Goal: Information Seeking & Learning: Learn about a topic

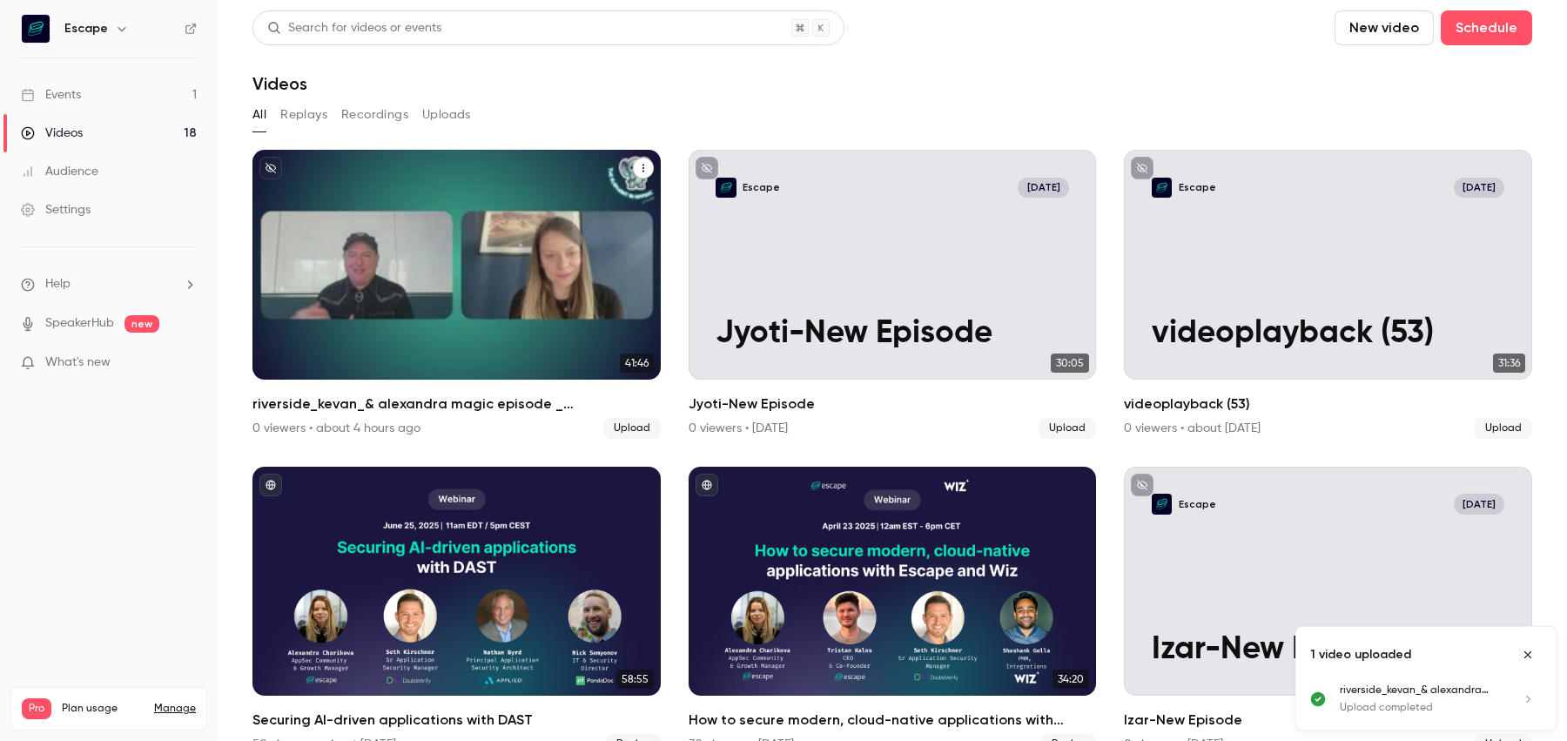
click at [370, 341] on p "riverside_kevan_& alexandra magic episode _ [DATE]_podcast___ [PERSON_NAME]" at bounding box center [456, 296] width 352 height 111
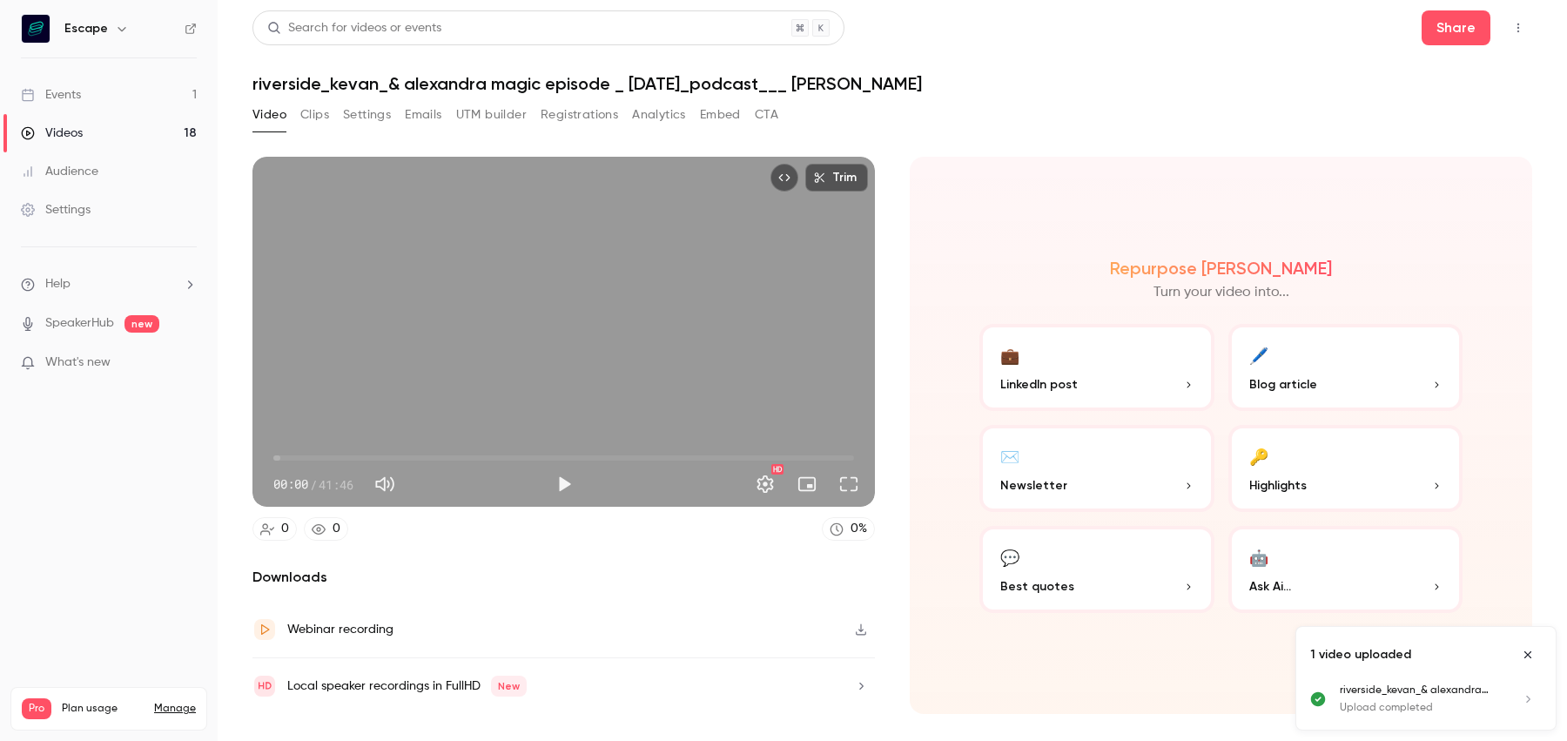
click at [1270, 385] on span "Blog article" at bounding box center [1283, 384] width 68 height 18
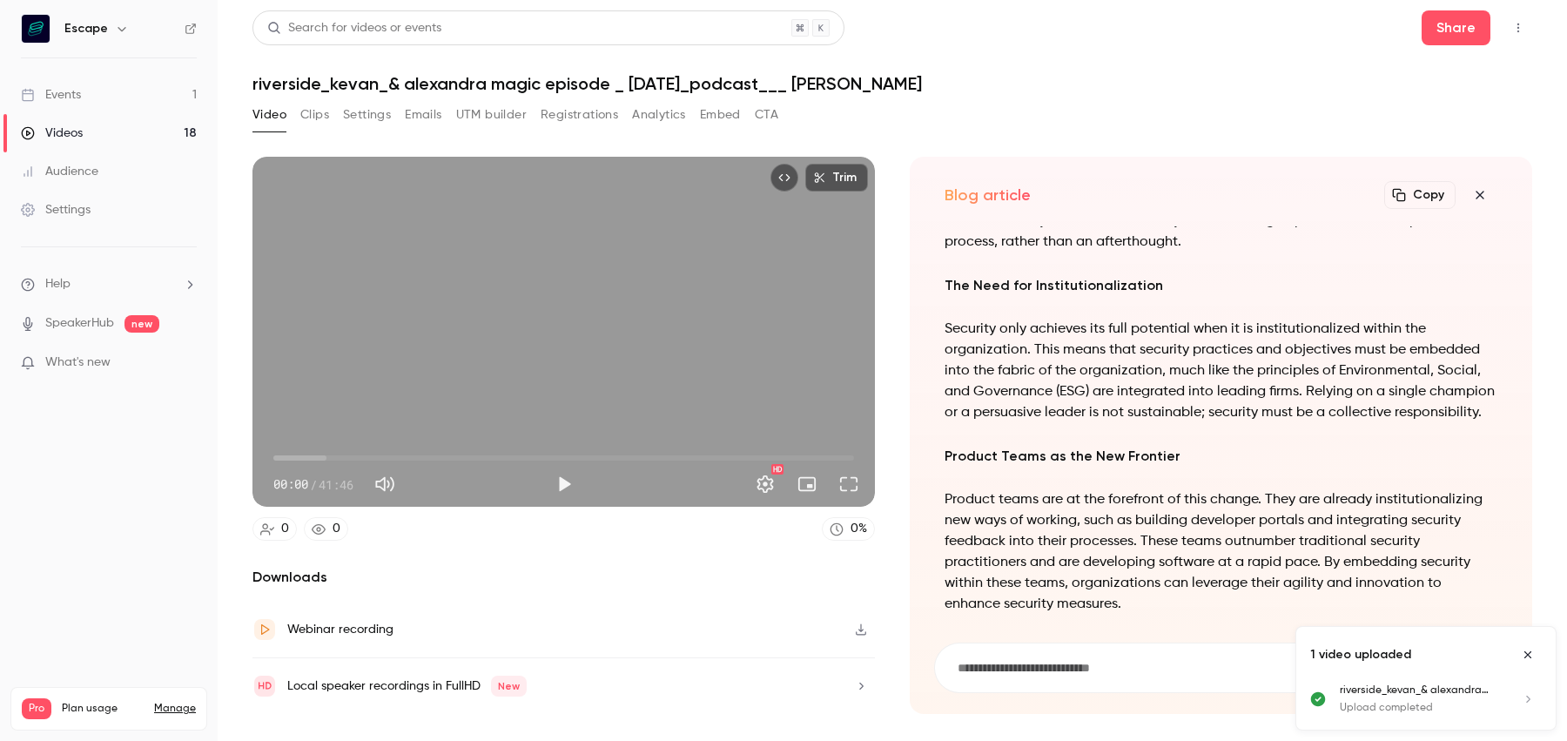
scroll to position [-861, 0]
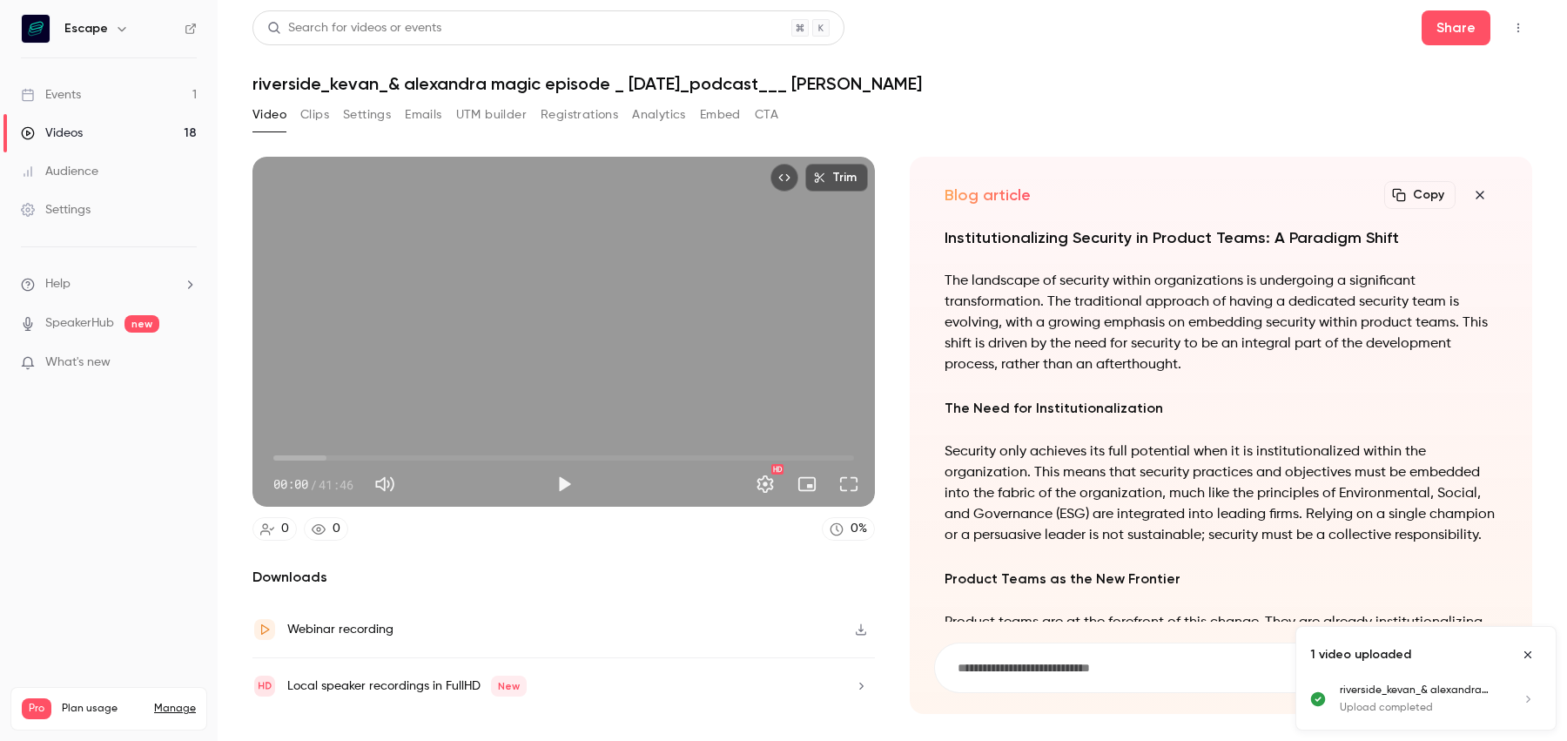
click at [1081, 661] on input at bounding box center [1210, 667] width 509 height 19
click at [1002, 406] on h3 "The Need for Institutionalization" at bounding box center [1220, 408] width 553 height 24
copy div "The Need for Institutionalization"
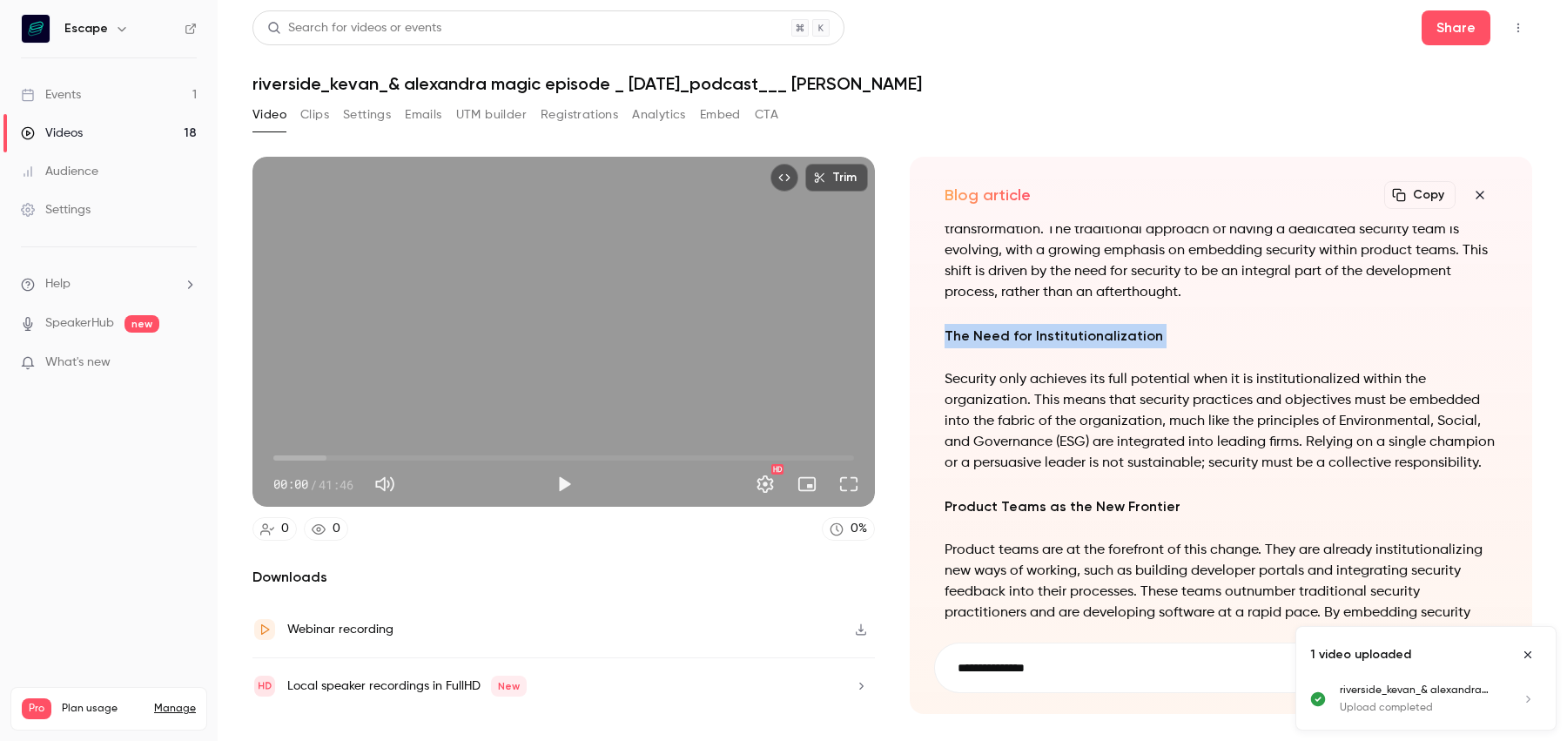
scroll to position [-760, 0]
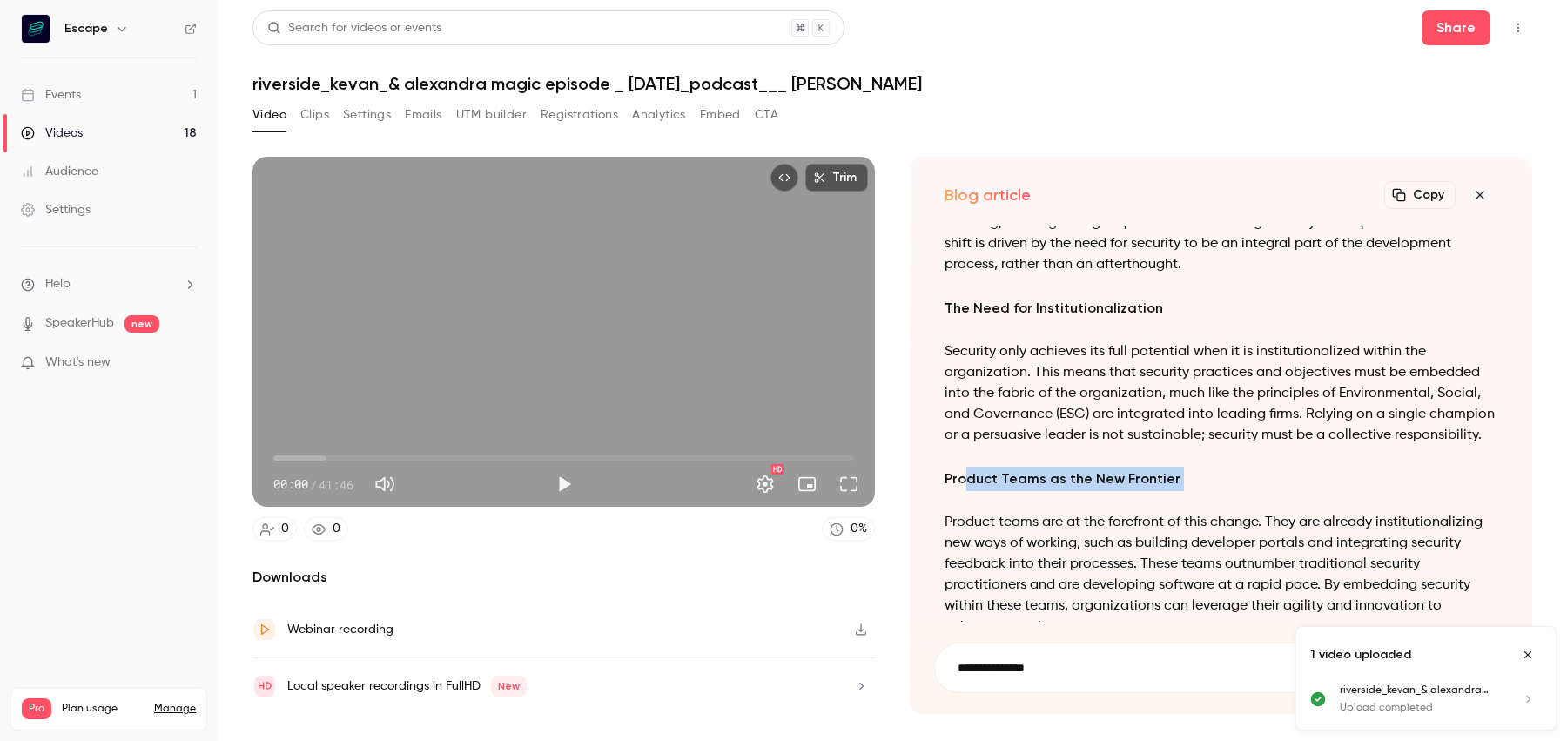
click at [965, 472] on h3 "Product Teams as the New Frontier" at bounding box center [1220, 478] width 553 height 24
copy div "Product Teams as the New Frontier"
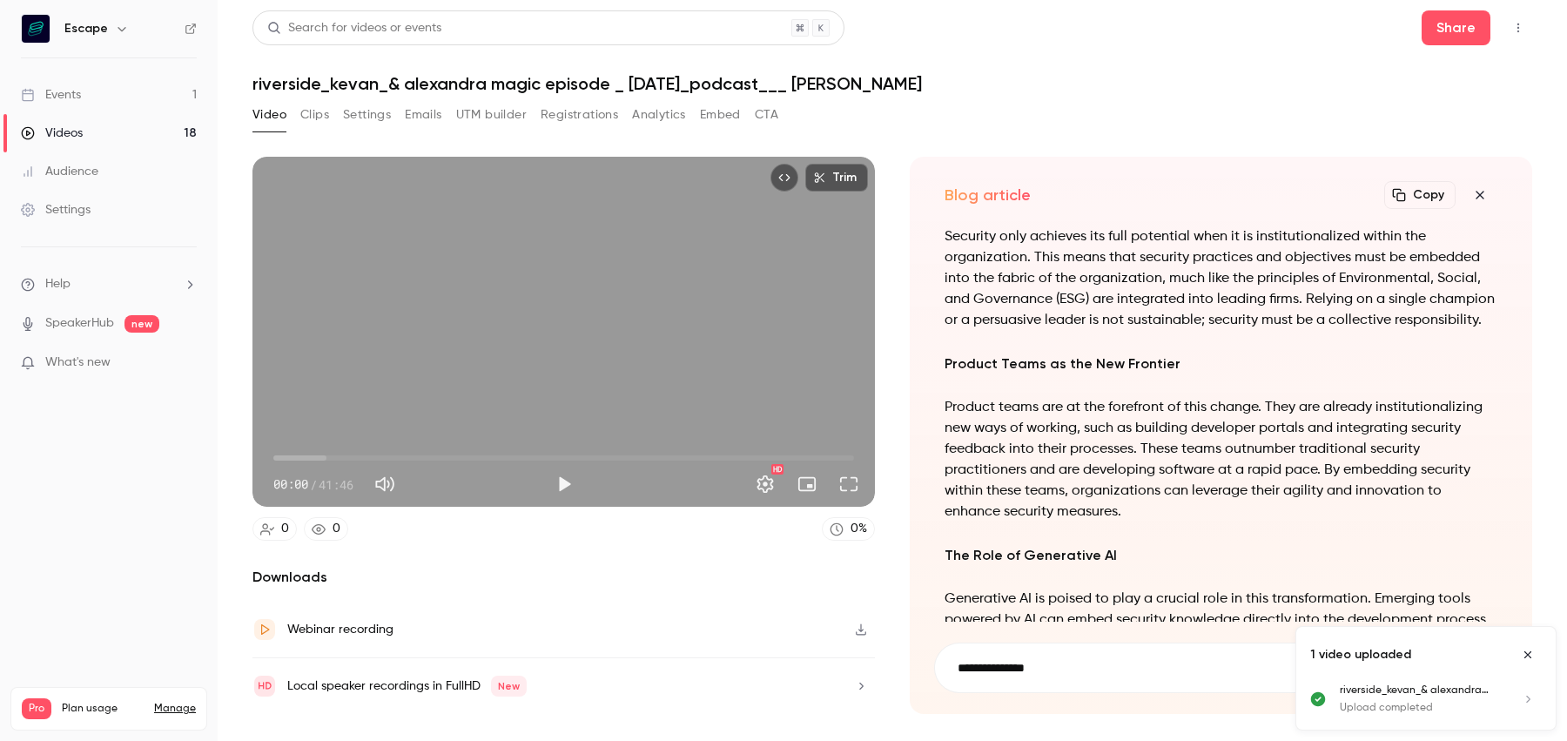
click at [1070, 503] on p "Product teams are at the forefront of this change. They are already institution…" at bounding box center [1220, 459] width 553 height 125
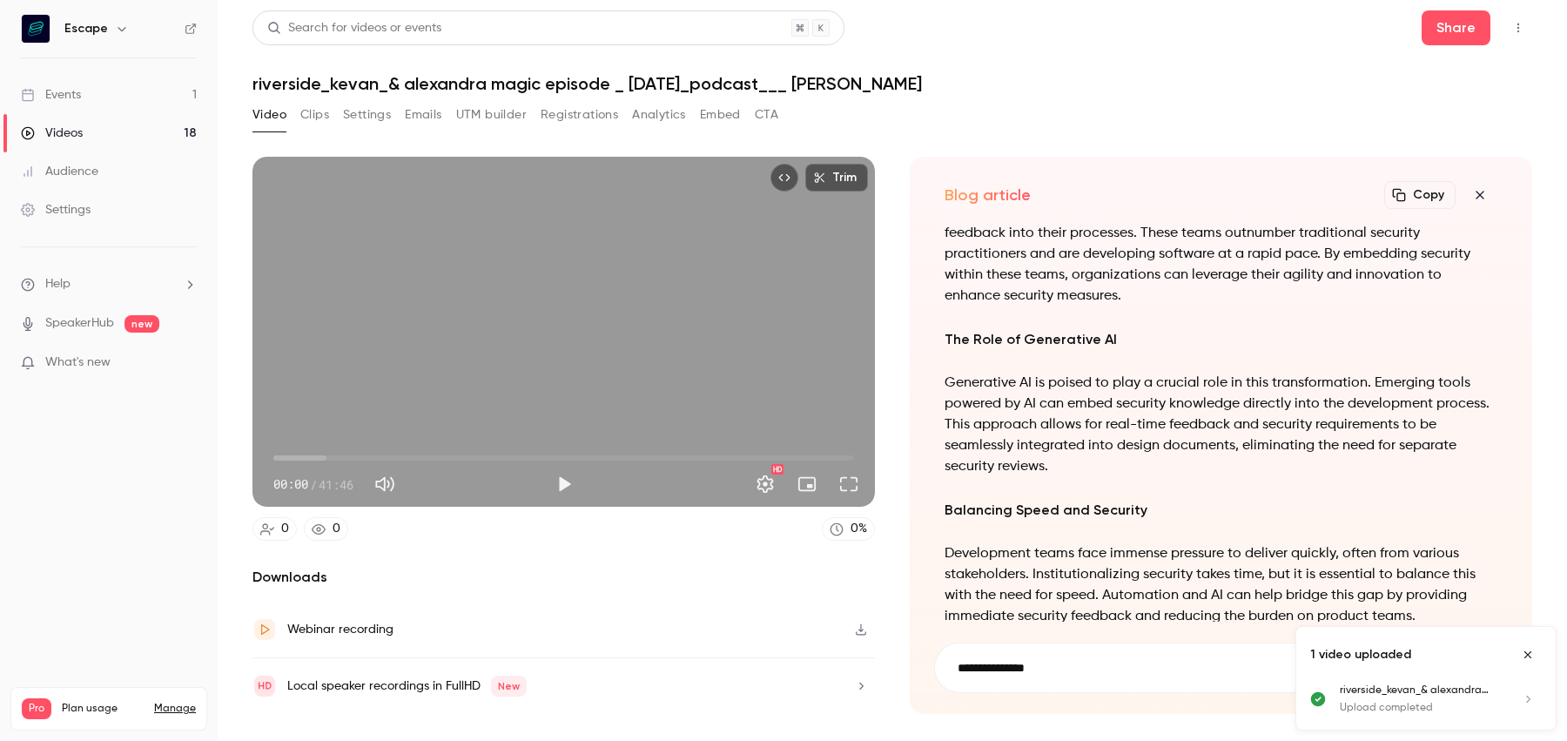
click at [1037, 337] on h3 "The Role of Generative AI" at bounding box center [1220, 339] width 553 height 24
copy div "The Role of Generative AI"
click at [1117, 674] on input "**********" at bounding box center [1210, 667] width 509 height 19
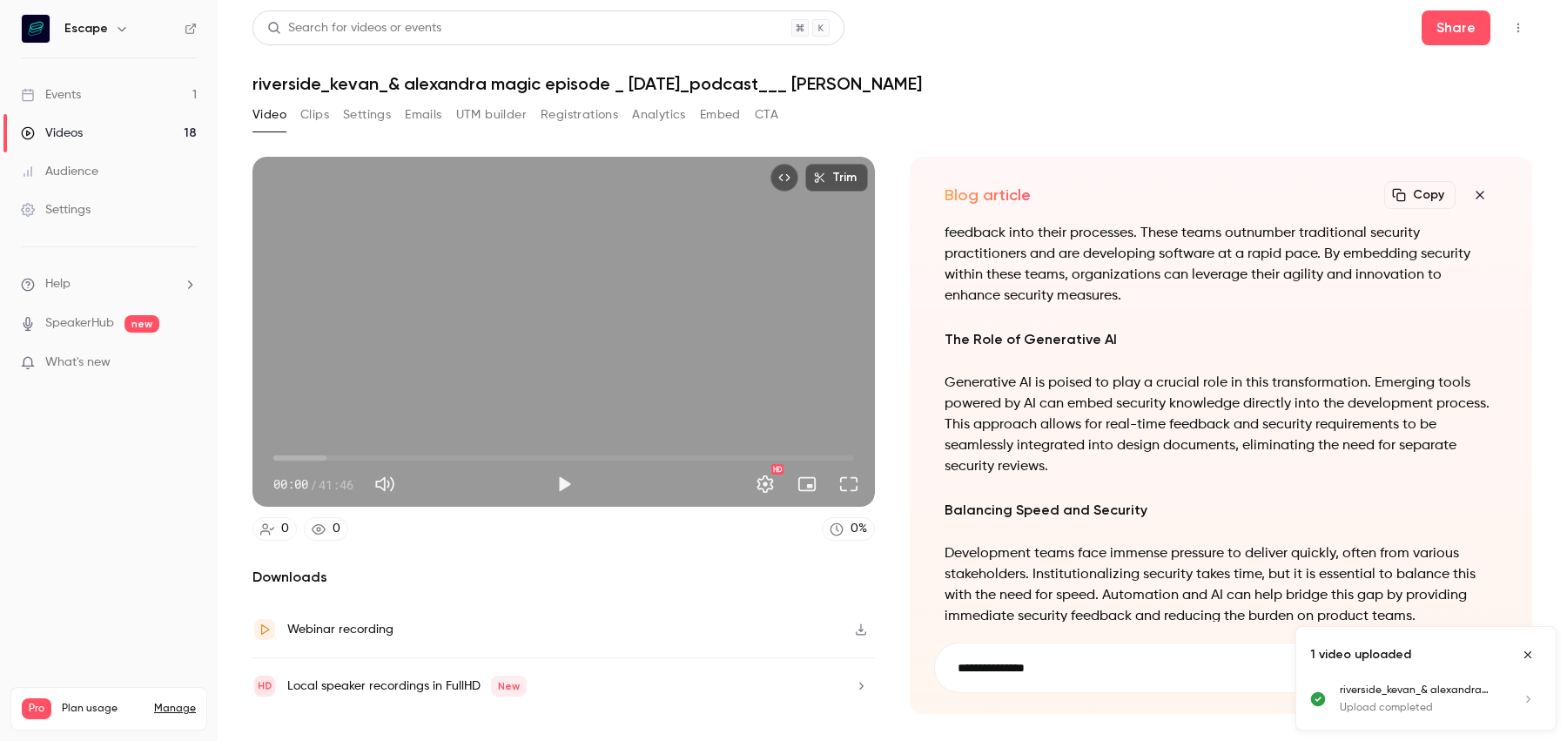
click at [1117, 674] on input "**********" at bounding box center [1210, 667] width 509 height 19
type input "*"
type input "**********"
click at [1465, 650] on button "submit" at bounding box center [1482, 667] width 35 height 35
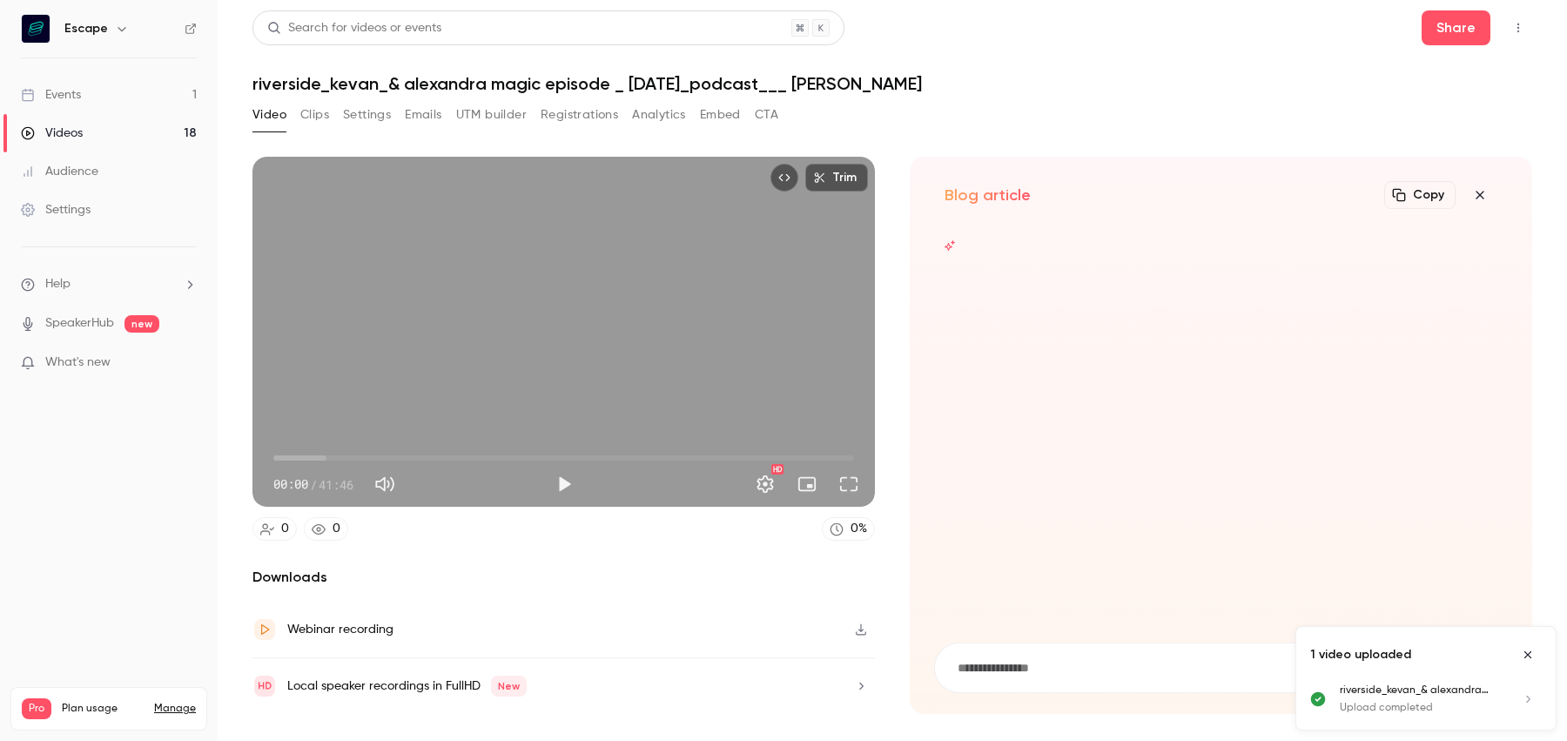
scroll to position [0, 0]
click at [1530, 654] on icon "Close uploads list" at bounding box center [1527, 654] width 14 height 12
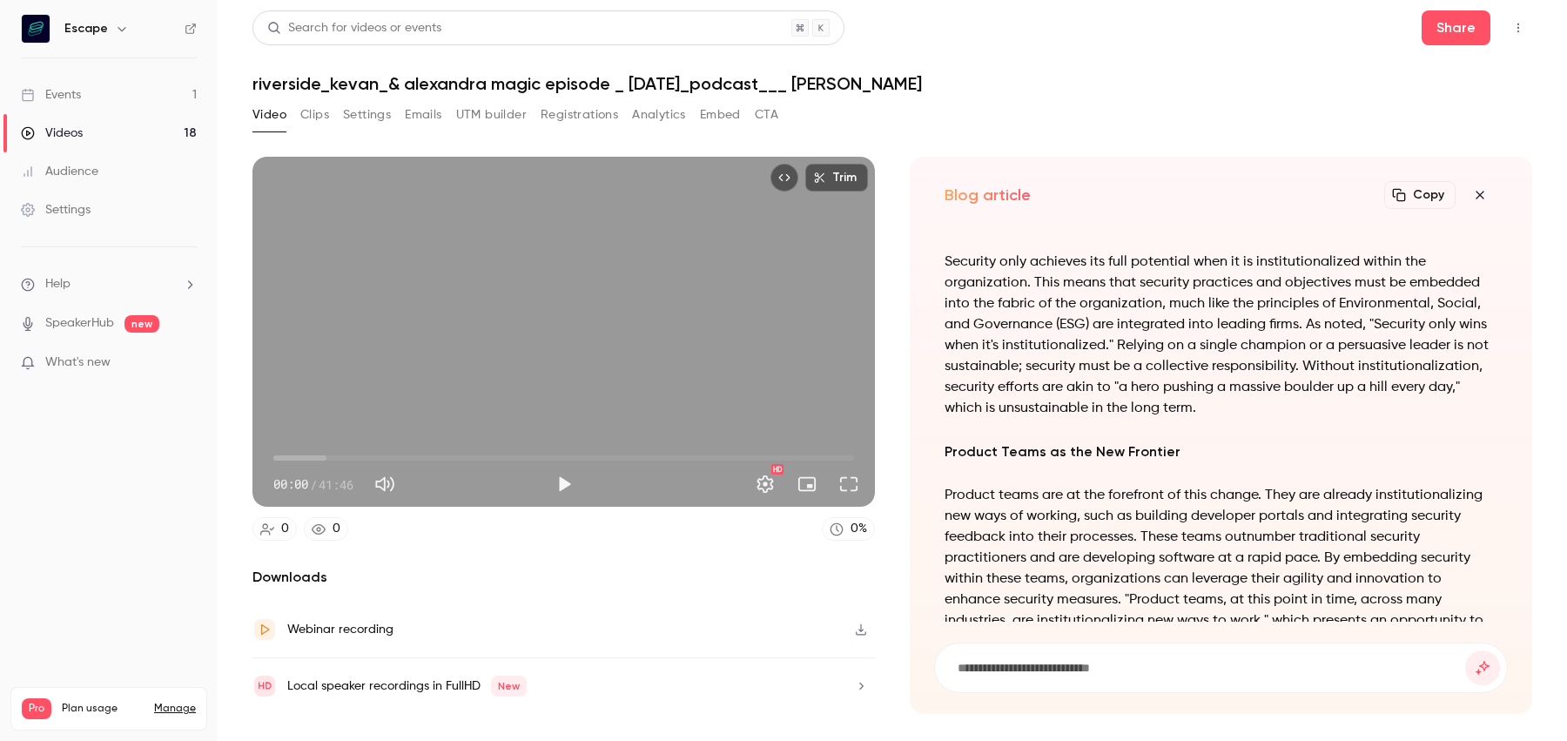
scroll to position [-1005, 0]
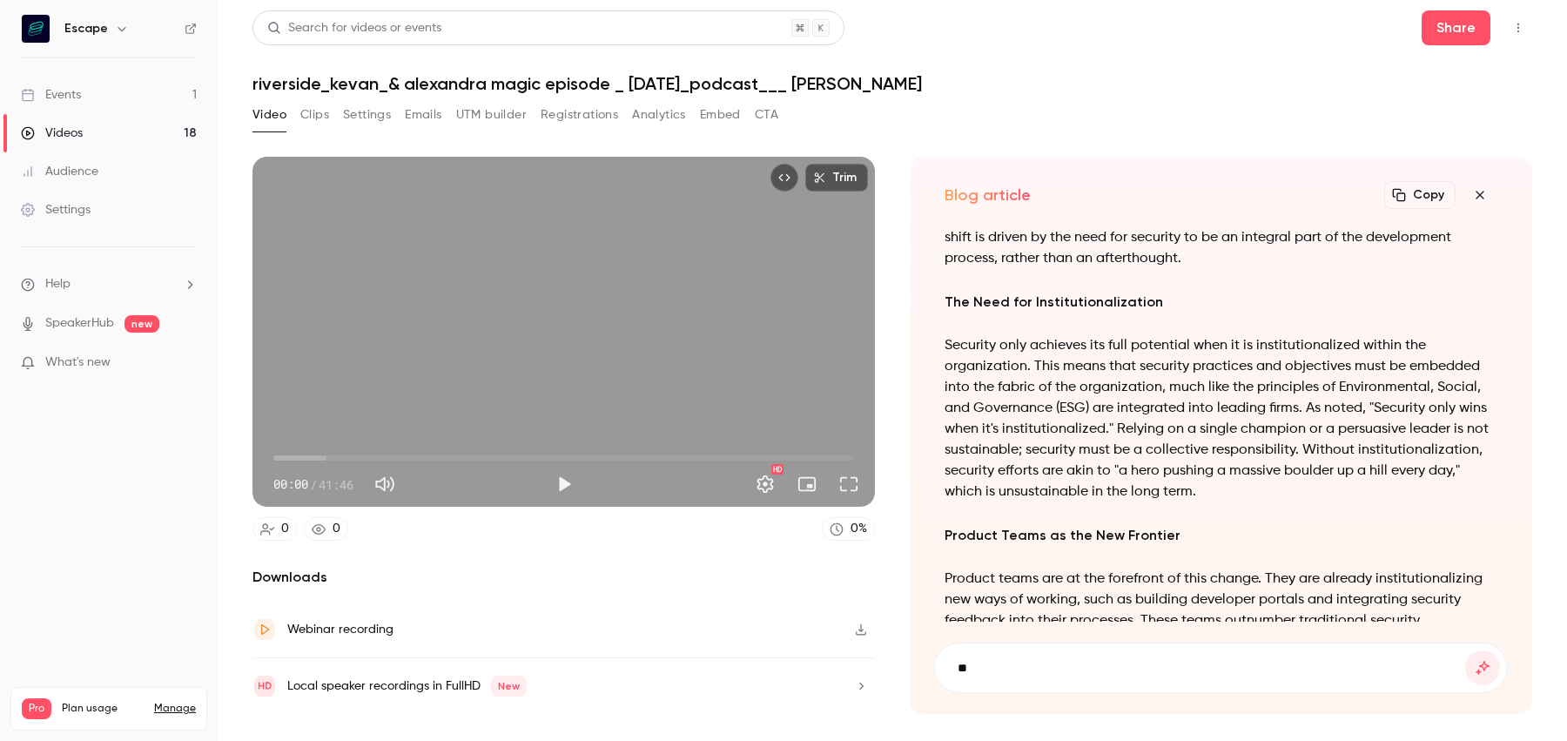
type input "*"
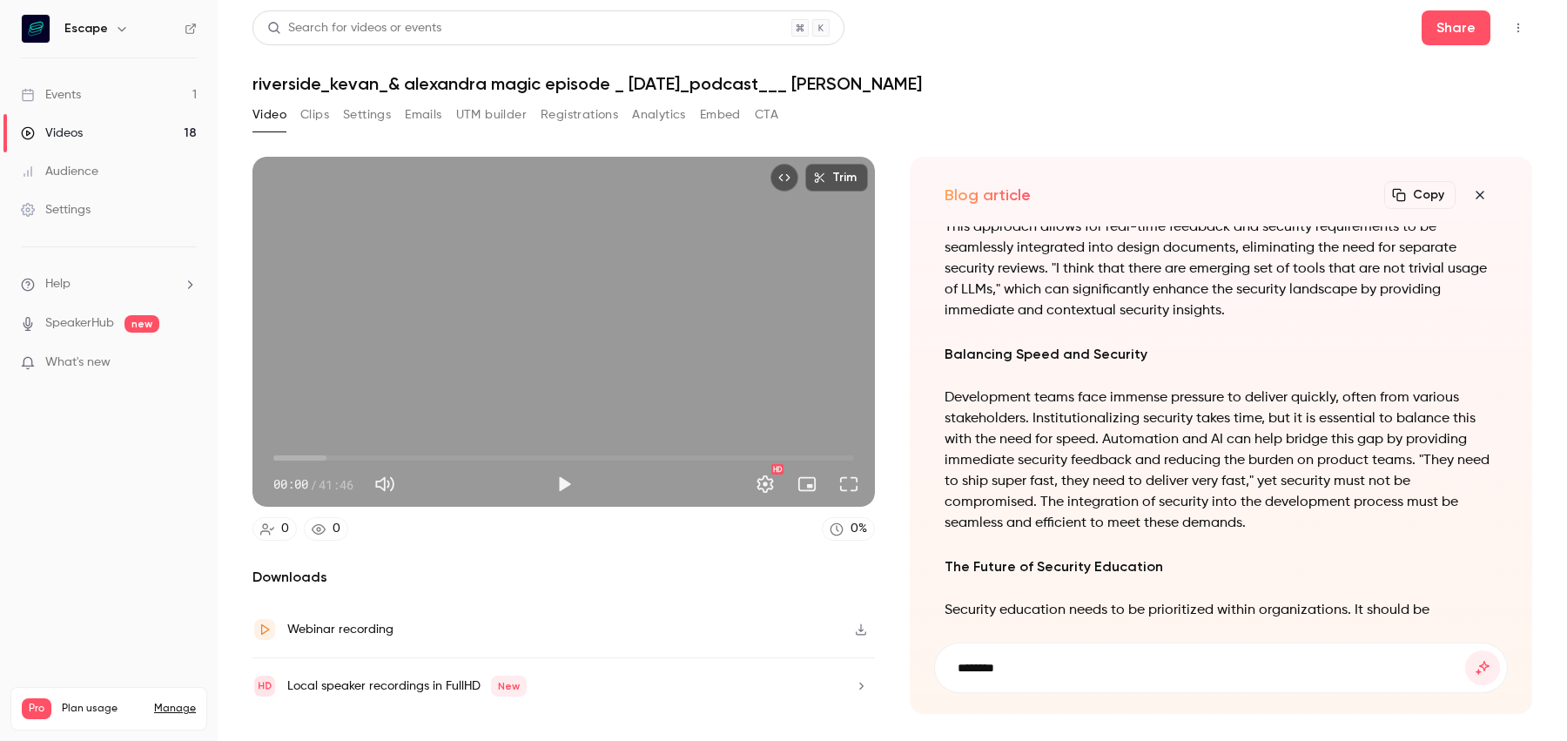
scroll to position [-375, 0]
drag, startPoint x: 949, startPoint y: 348, endPoint x: 967, endPoint y: 376, distance: 33.3
click at [967, 376] on div "Institutionalizing Security in Product Teams: A Paradigm Shift The landscape of…" at bounding box center [1220, 243] width 553 height 1507
copy div "alancing Speed and Security"
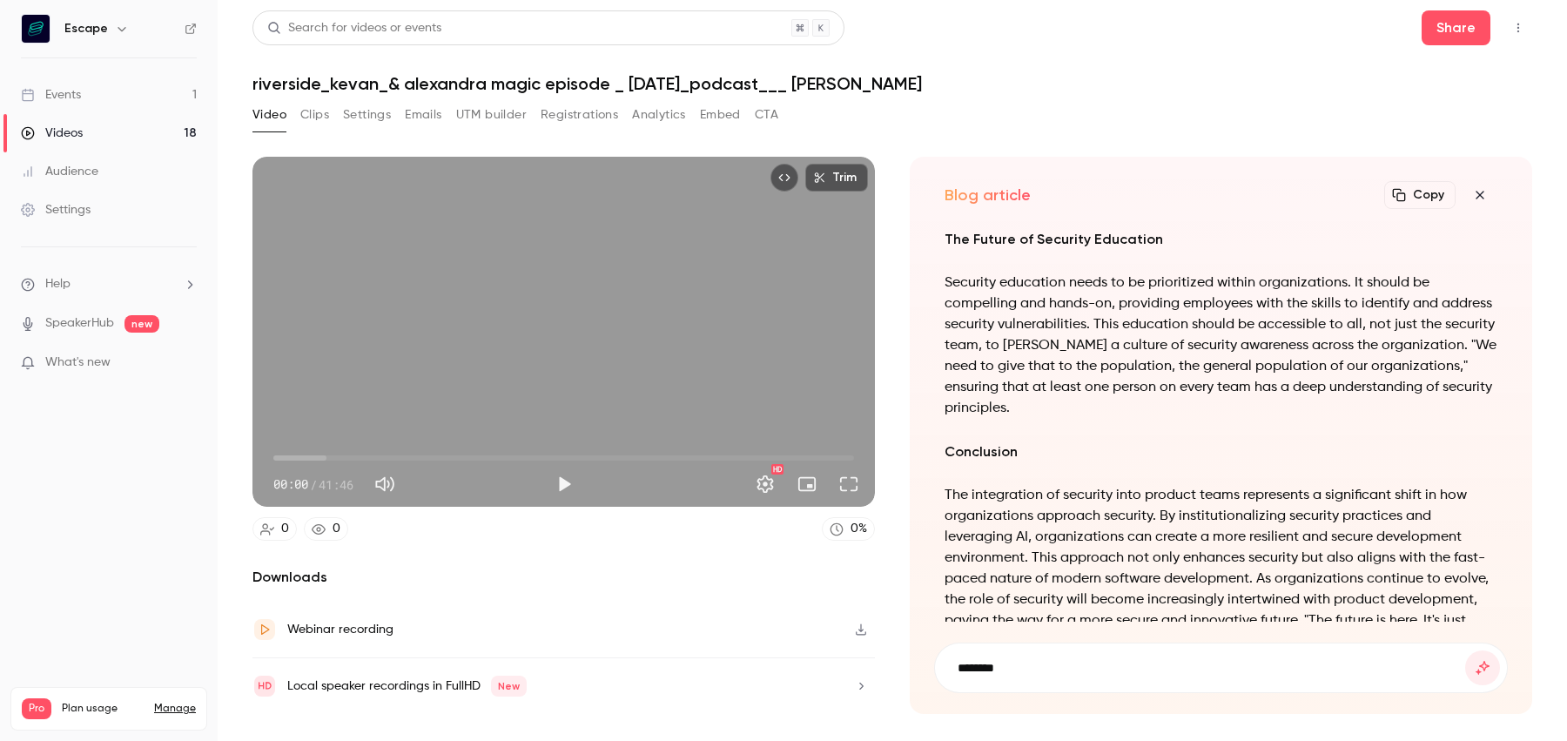
scroll to position [-77, 0]
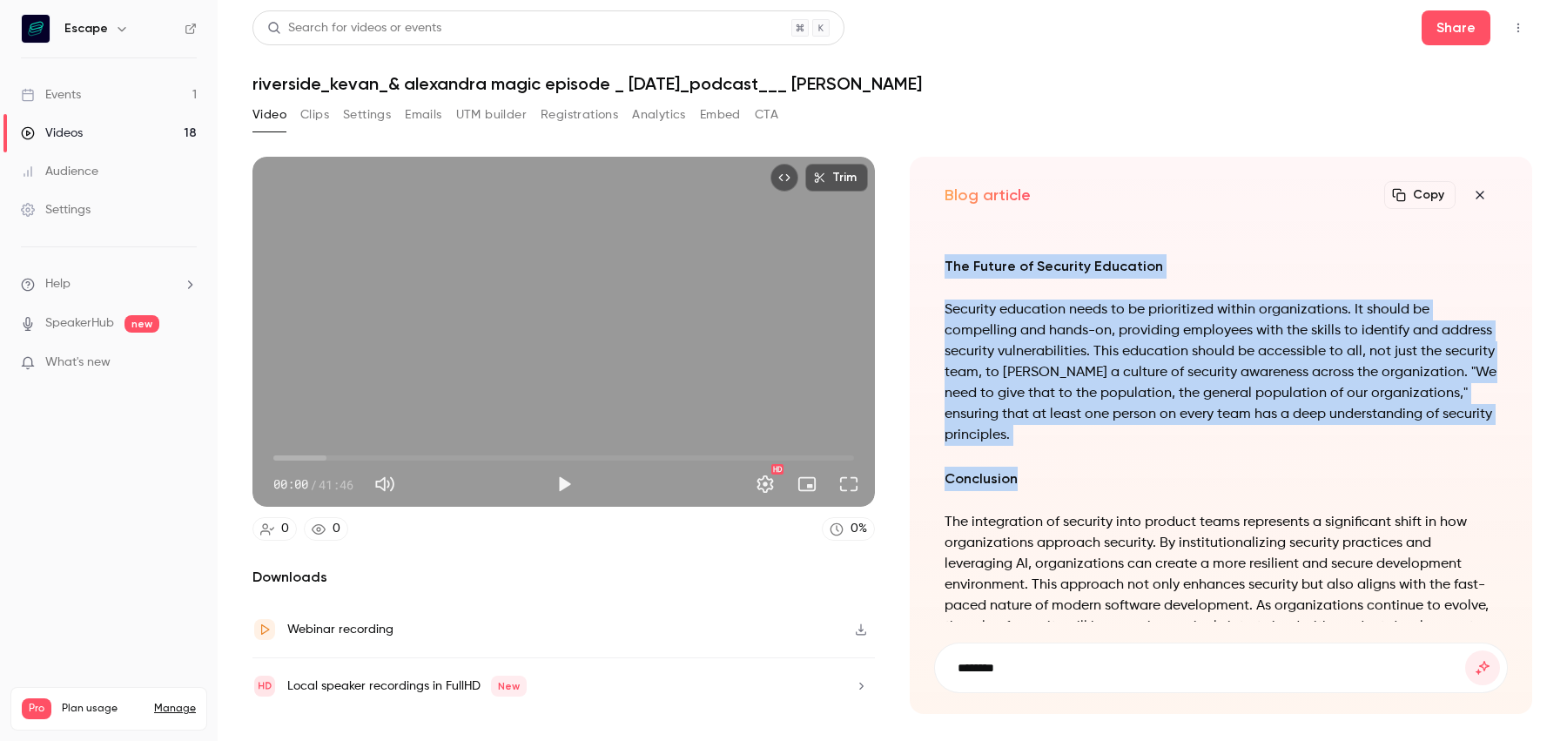
drag, startPoint x: 943, startPoint y: 267, endPoint x: 1023, endPoint y: 475, distance: 222.9
copy div "The Future of Security Education Security education needs to be prioritized wit…"
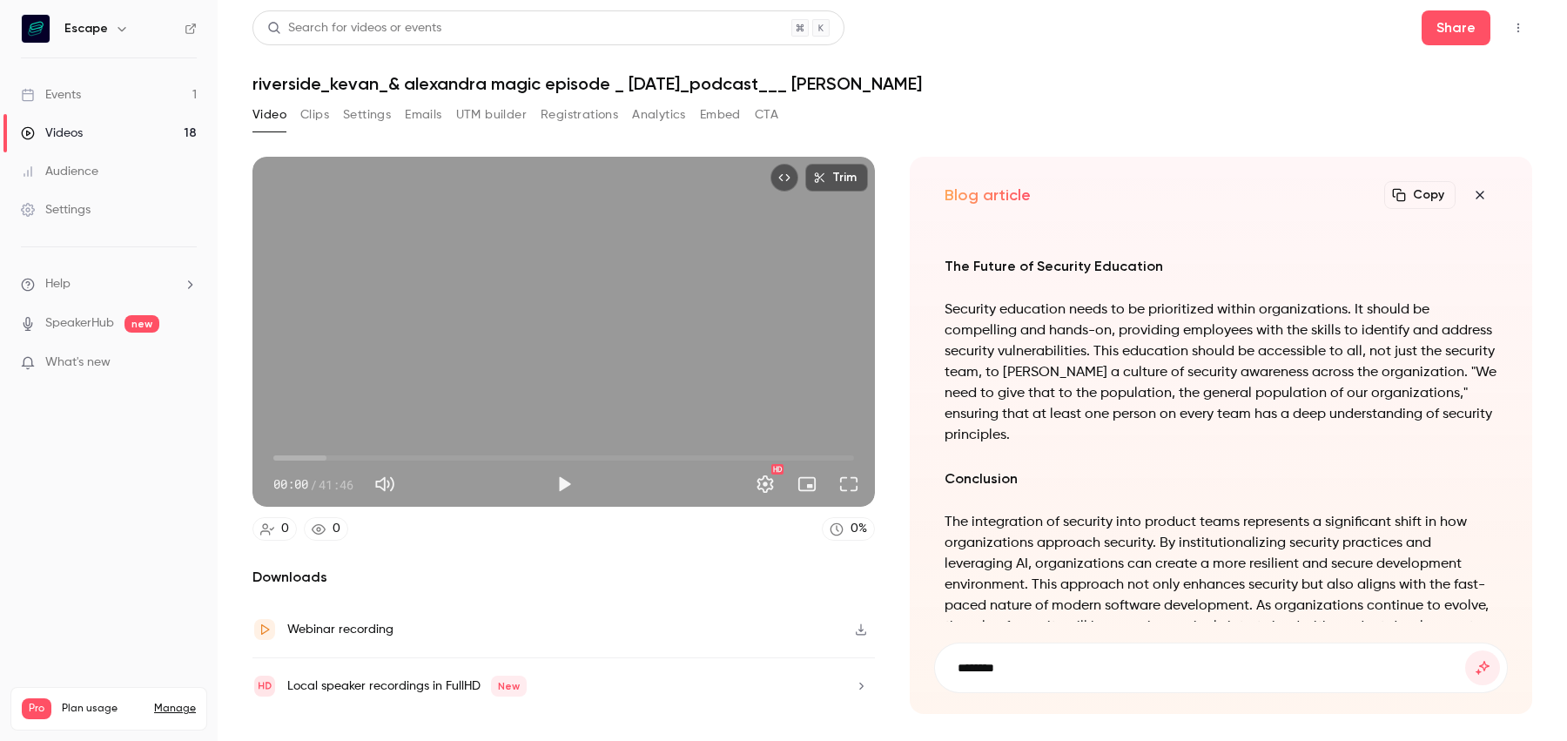
click at [1010, 664] on input "*******" at bounding box center [1210, 667] width 509 height 19
click at [1010, 656] on form "*******" at bounding box center [1221, 667] width 572 height 49
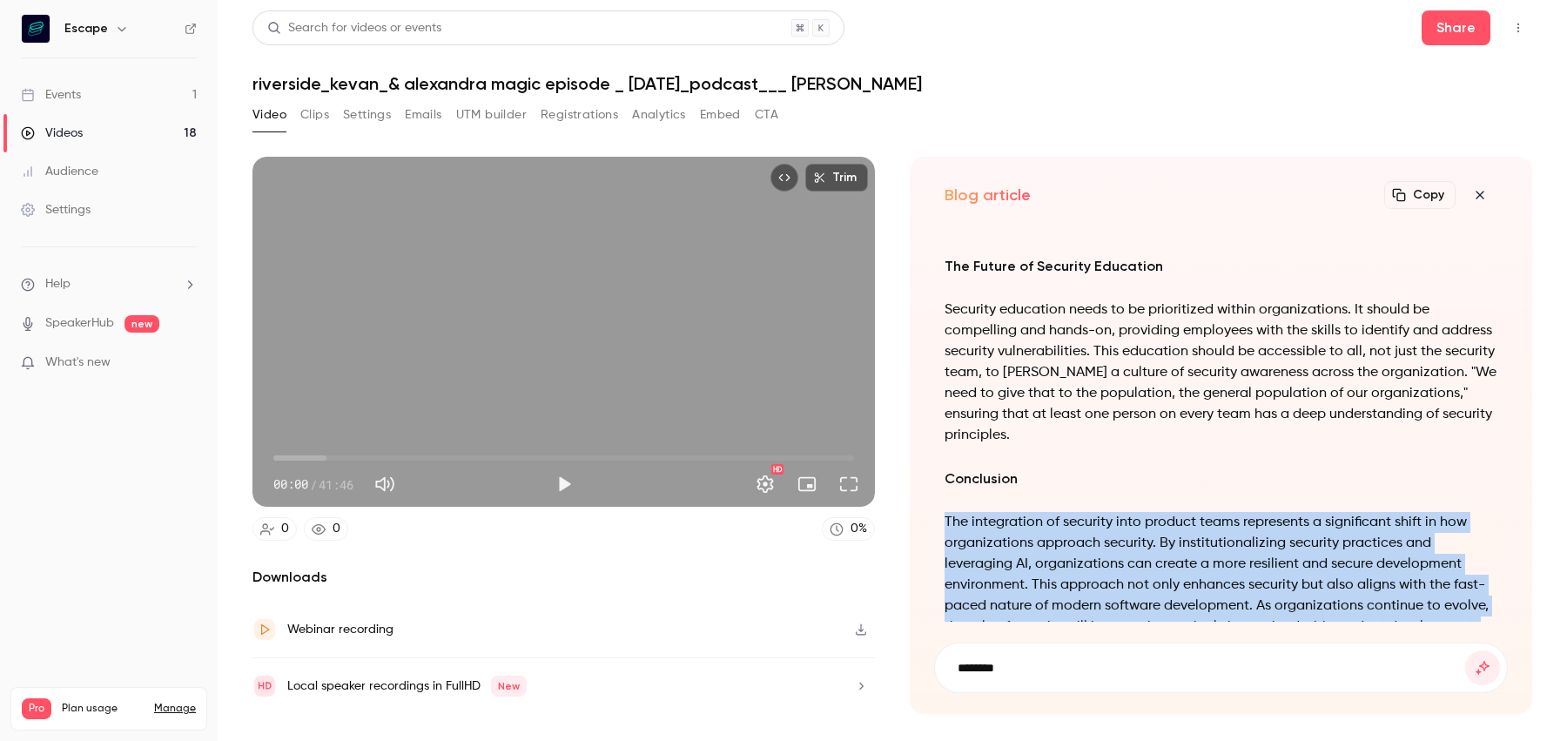
click at [1010, 656] on form "*******" at bounding box center [1221, 667] width 572 height 49
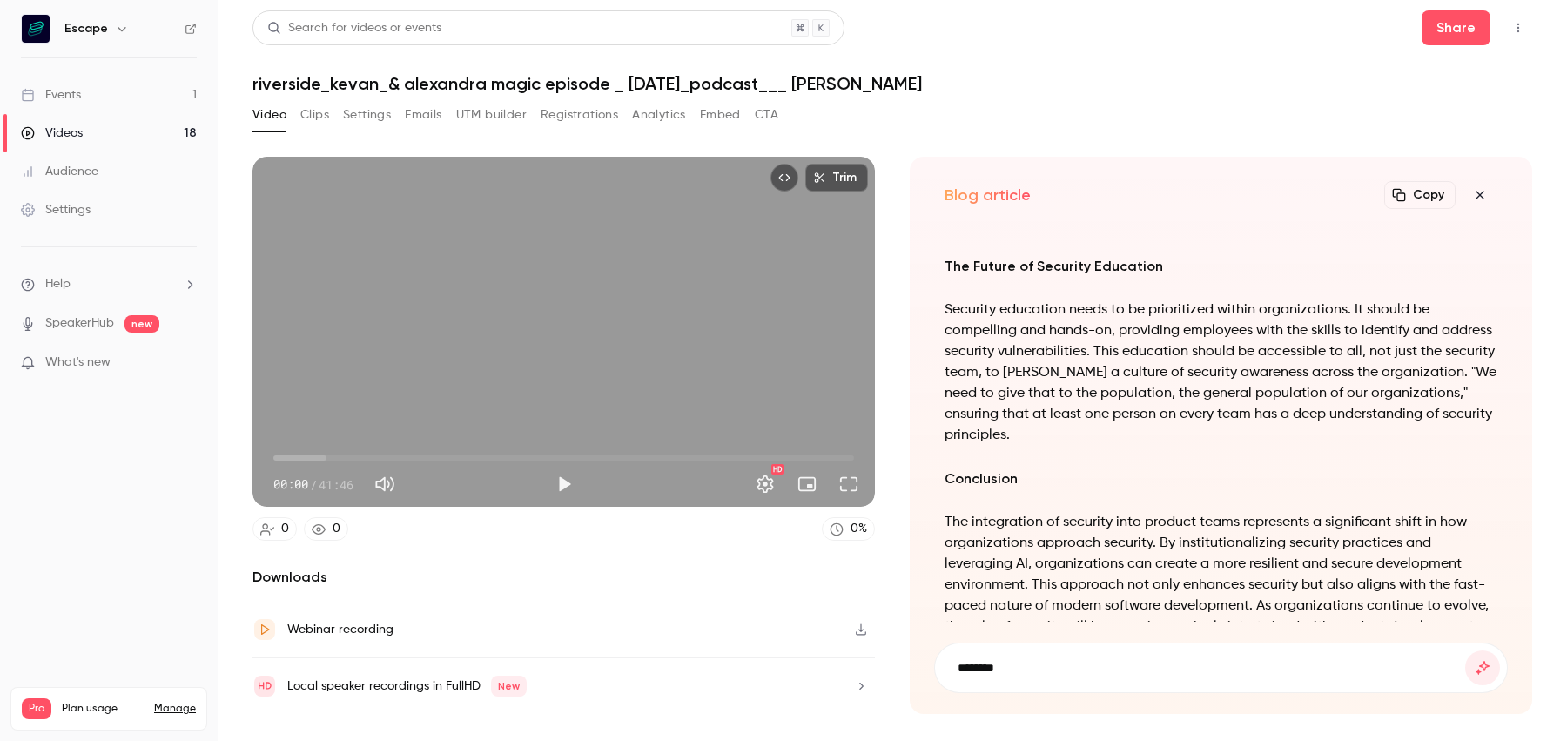
click at [1014, 668] on input "*******" at bounding box center [1210, 667] width 509 height 19
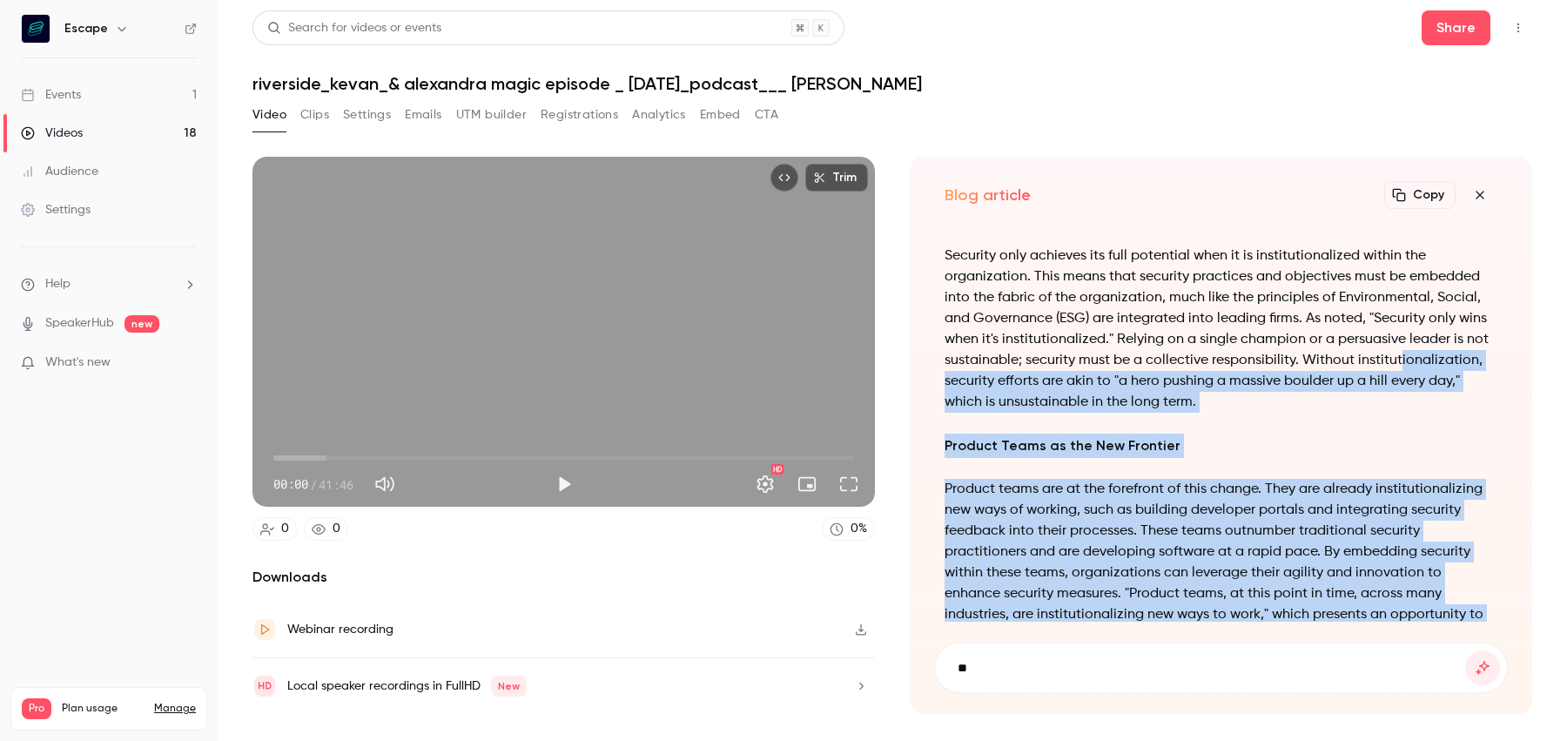
scroll to position [-1111, 0]
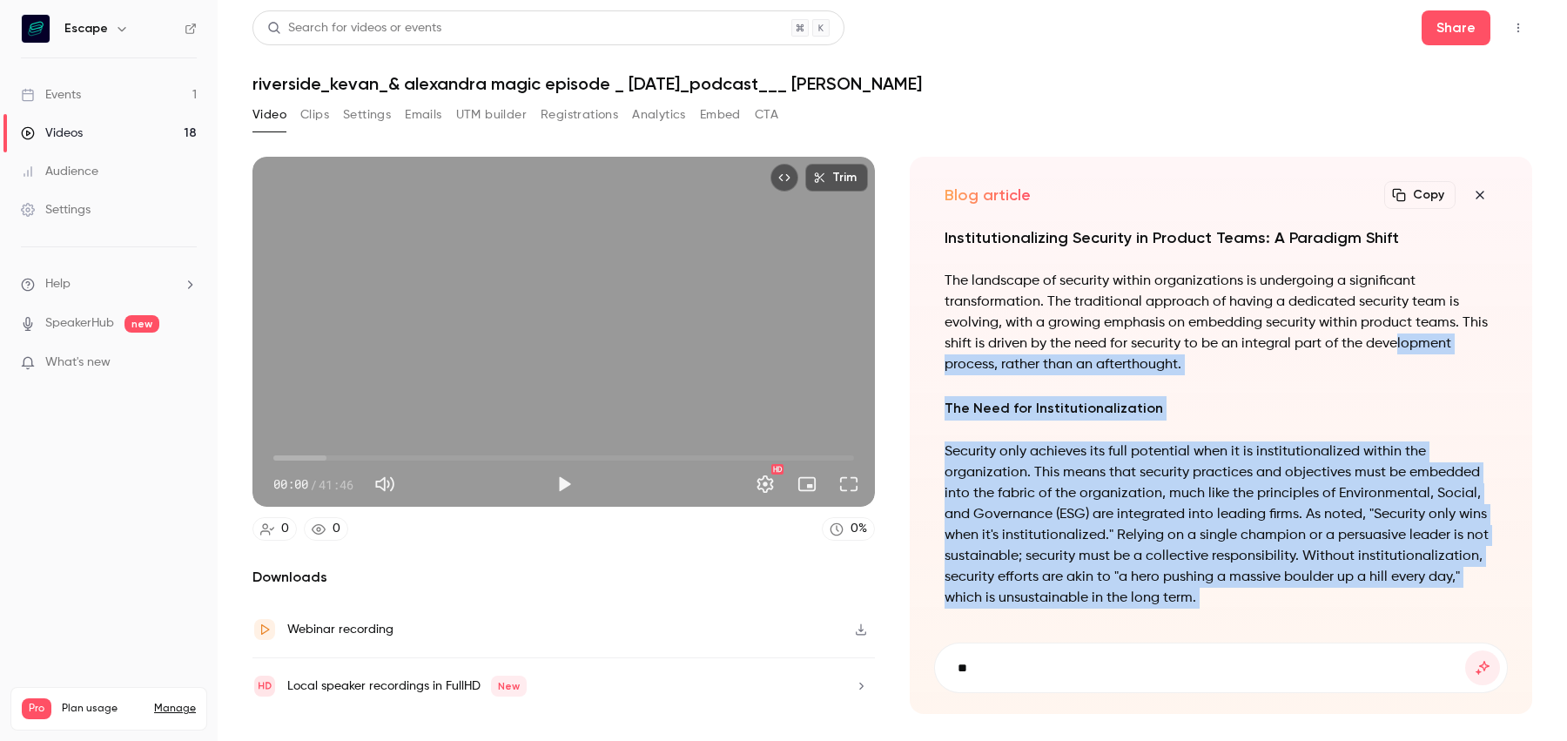
copy div "lopment process, rather than an afterthought. The Need for Institutionalization…"
drag, startPoint x: 1436, startPoint y: 598, endPoint x: 1388, endPoint y: 396, distance: 207.5
copy div "The Need for Institutionalization Security only achieves its full potential whe…"
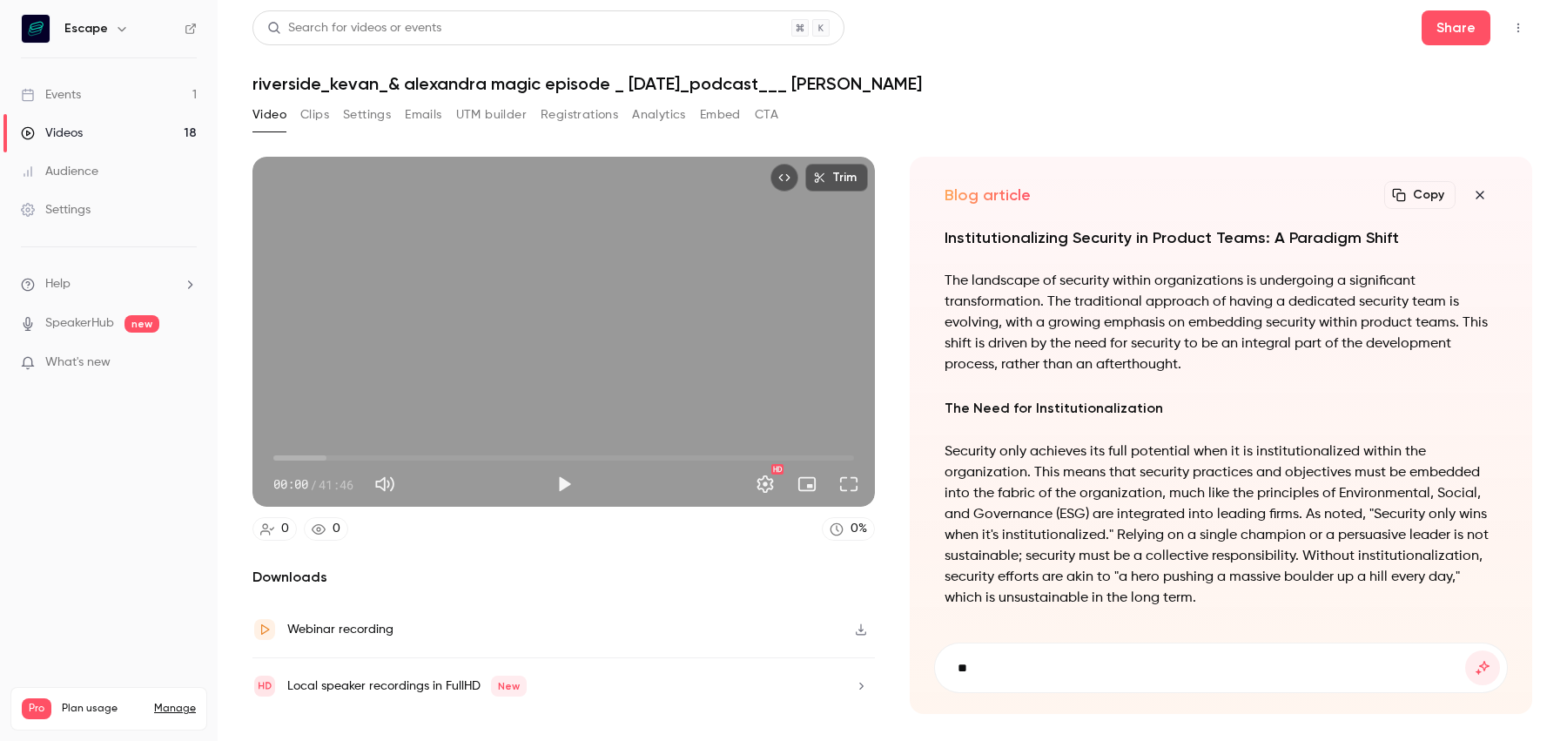
click at [1104, 476] on p "Security only achieves its full potential when it is institutionalized within t…" at bounding box center [1220, 524] width 553 height 167
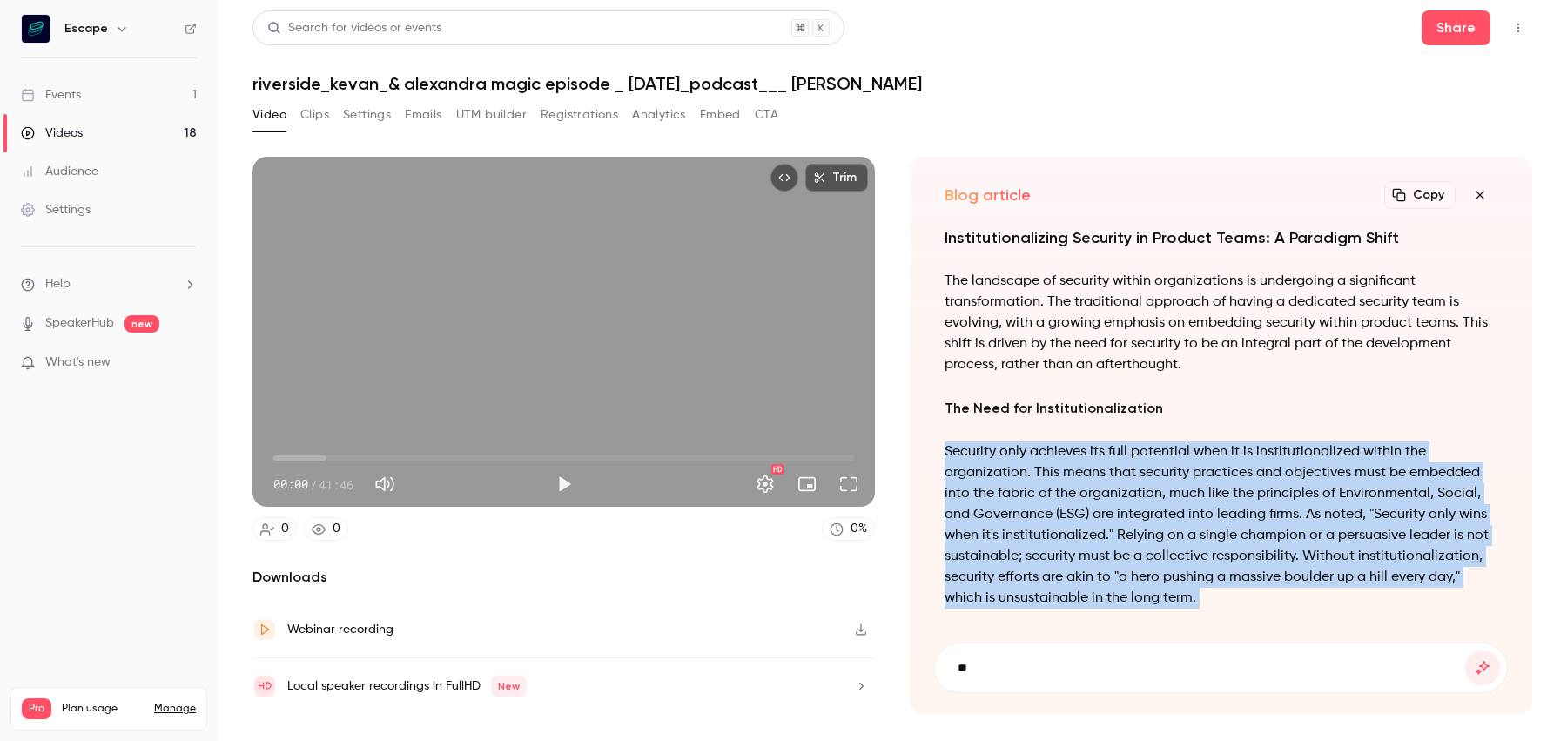
click at [1104, 476] on p "Security only achieves its full potential when it is institutionalized within t…" at bounding box center [1220, 524] width 553 height 167
copy div "Security only achieves its full potential when it is institutionalized within t…"
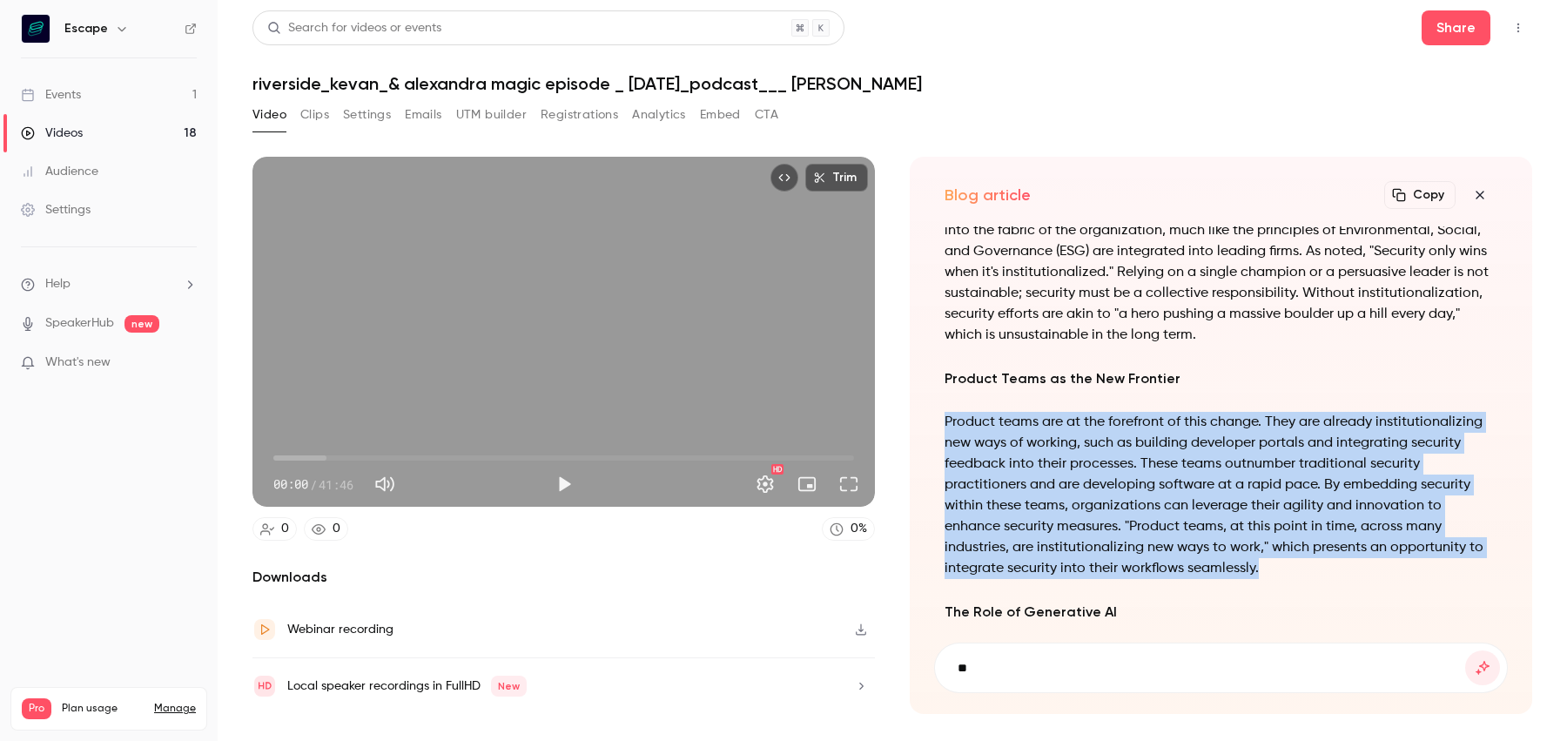
drag, startPoint x: 949, startPoint y: 419, endPoint x: 1198, endPoint y: 567, distance: 290.0
click at [1198, 567] on p "Product teams are at the forefront of this change. They are already institution…" at bounding box center [1220, 495] width 553 height 167
copy p "Product teams are at the forefront of this change. They are already institution…"
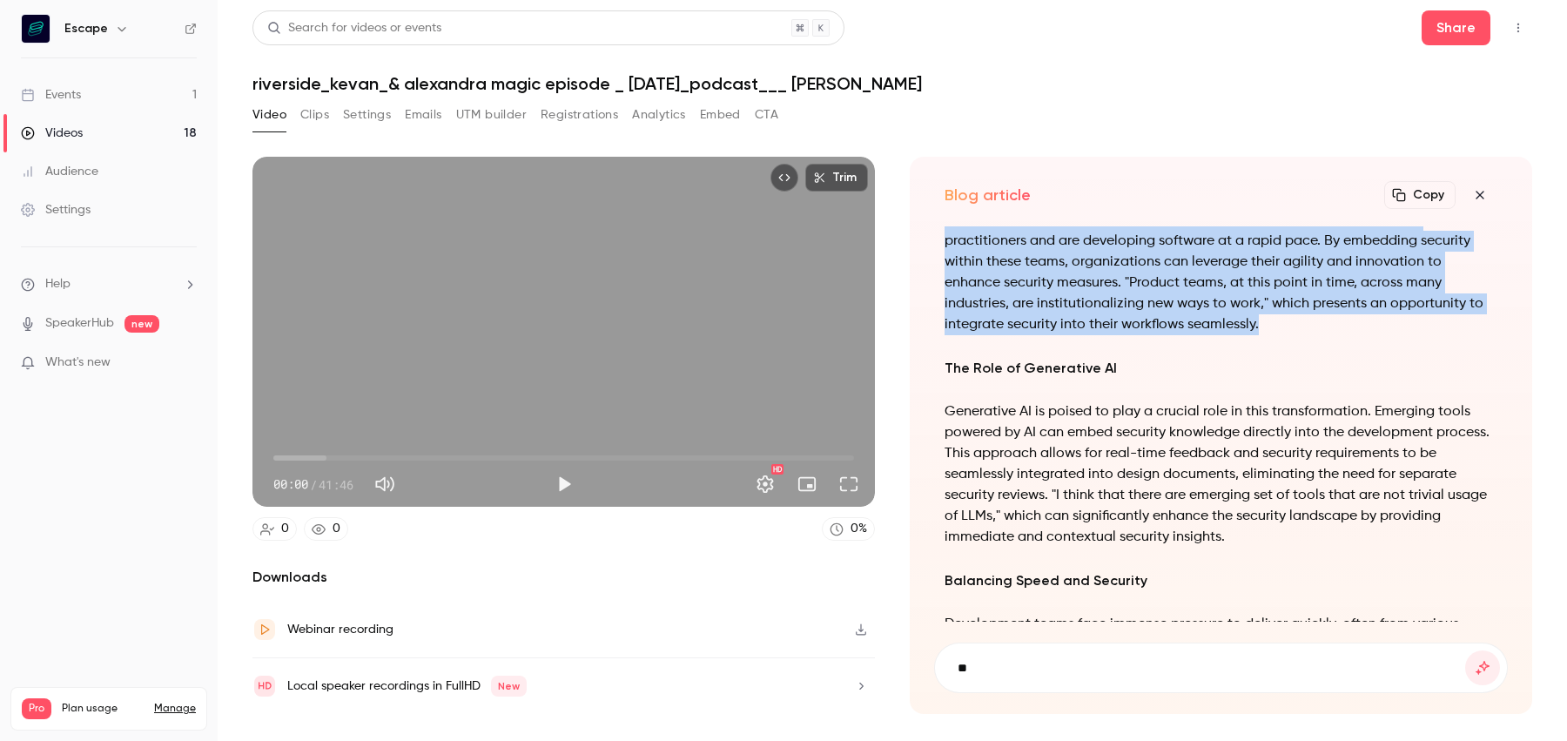
scroll to position [-625, 0]
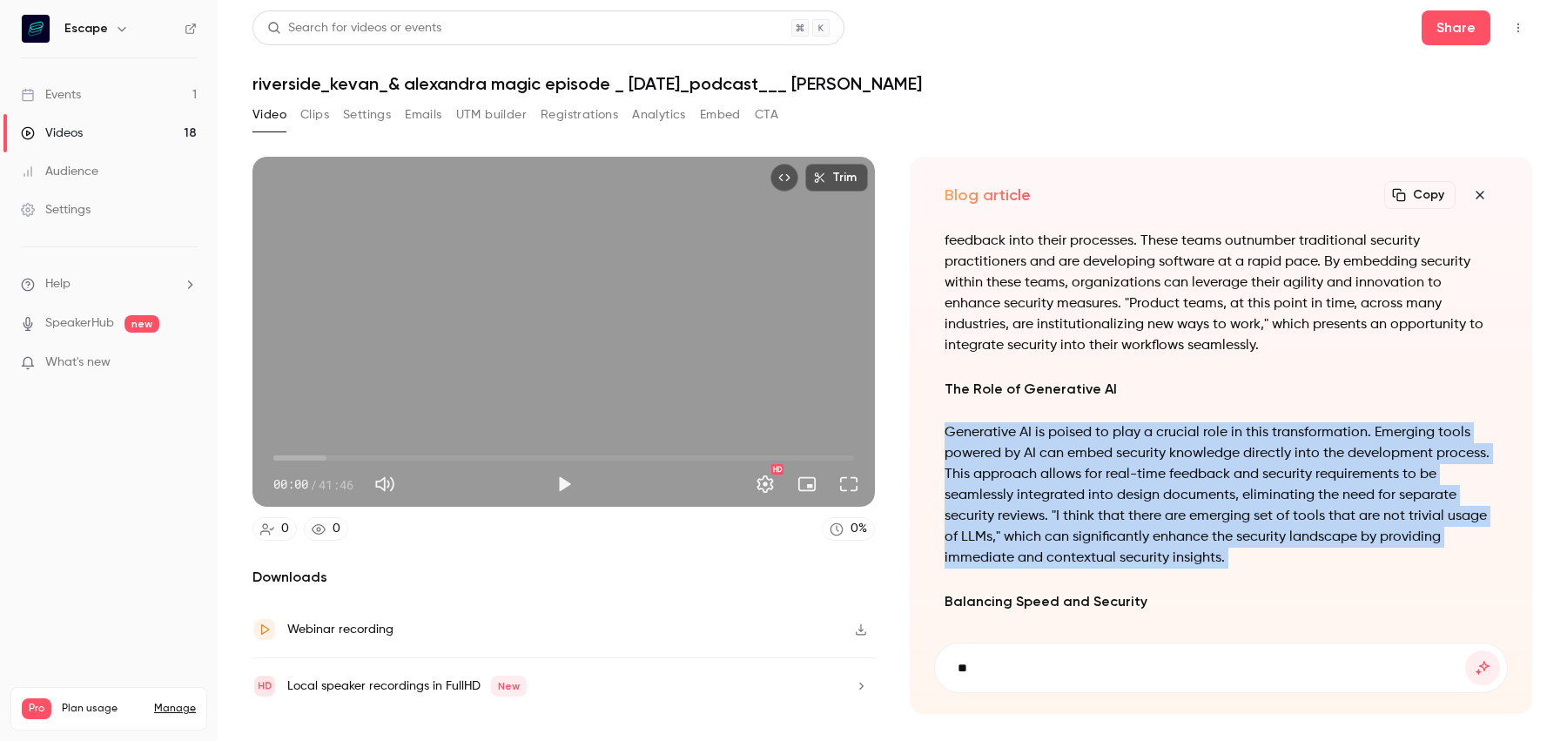
drag, startPoint x: 949, startPoint y: 462, endPoint x: 945, endPoint y: 580, distance: 118.4
click at [945, 580] on div "Institutionalizing Security in Product Teams: A Paradigm Shift The landscape of…" at bounding box center [1220, 493] width 553 height 1507
copy div "Generative AI is poised to play a crucial role in this transformation. Emerging…"
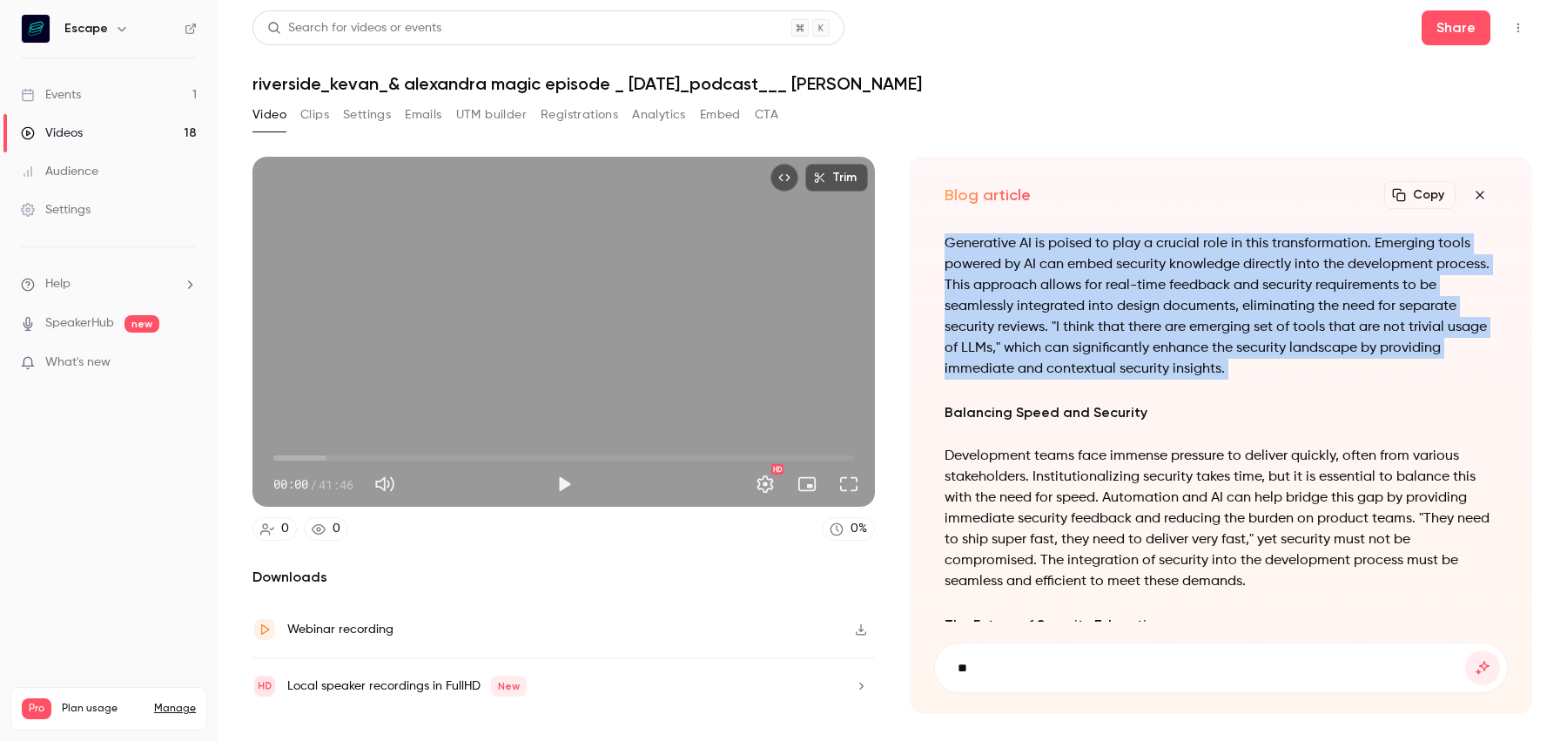
scroll to position [-276, 0]
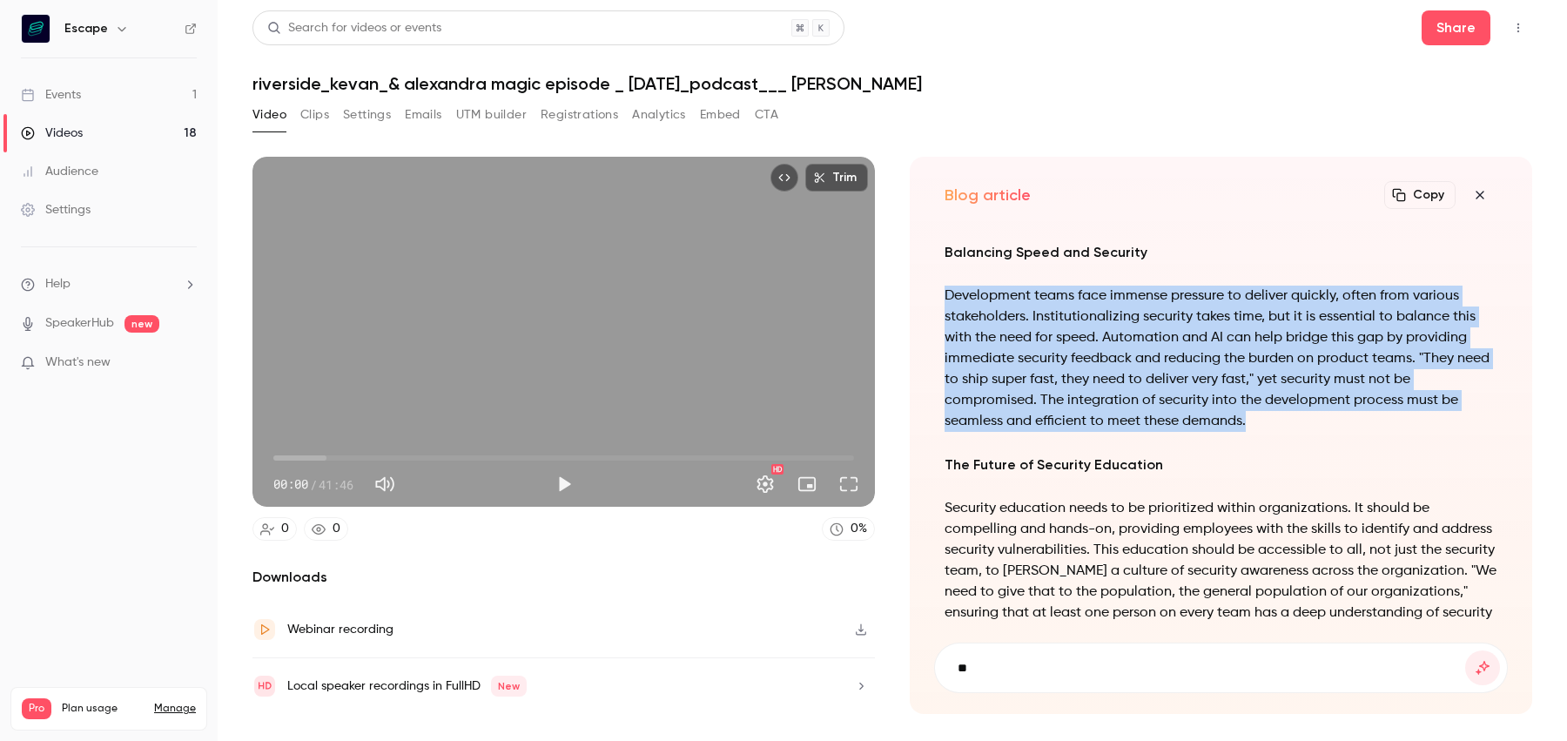
drag, startPoint x: 945, startPoint y: 292, endPoint x: 1320, endPoint y: 429, distance: 399.5
click at [1320, 429] on p "Development teams face immense pressure to deliver quickly, often from various …" at bounding box center [1220, 358] width 553 height 146
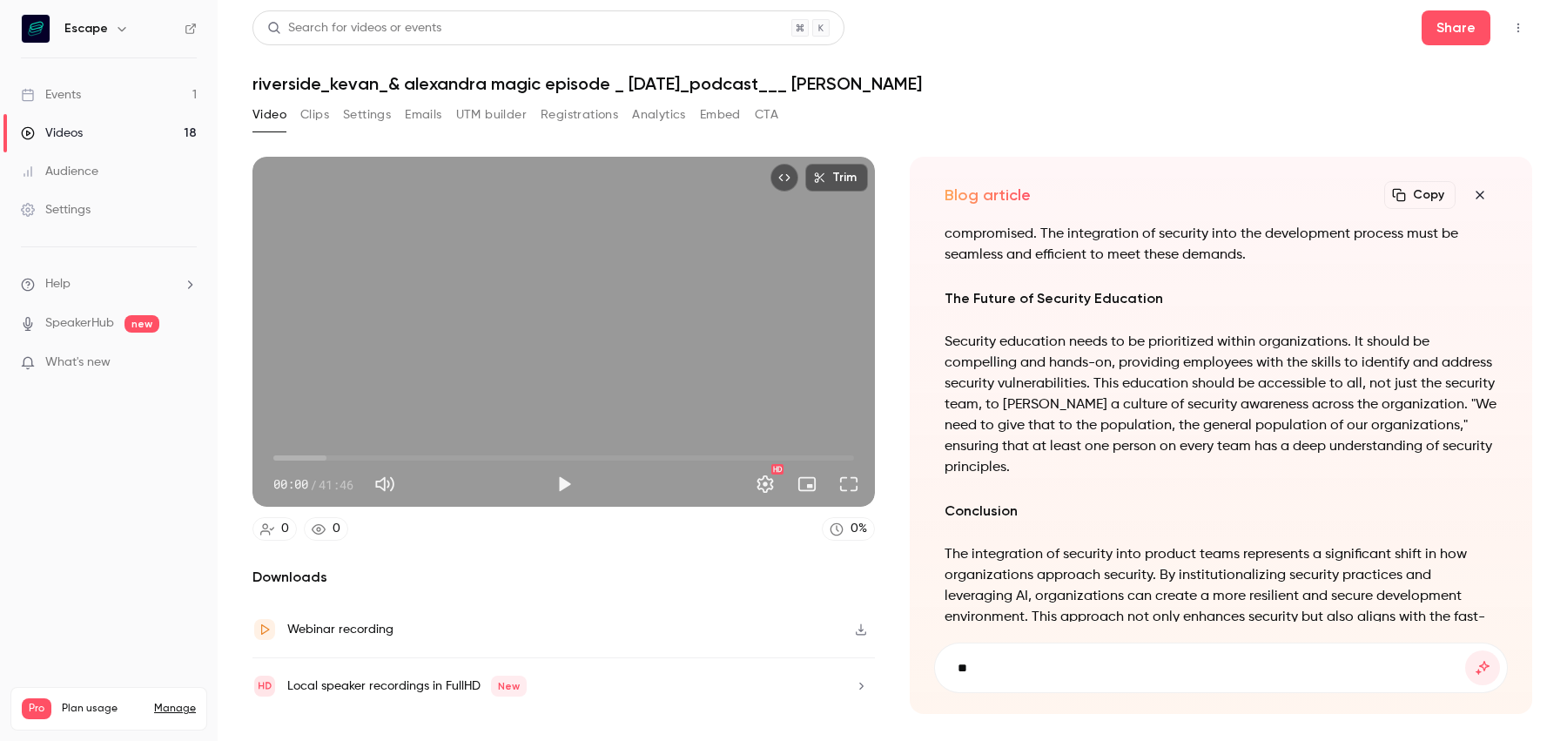
click at [949, 338] on p "Security education needs to be prioritized within organizations. It should be c…" at bounding box center [1220, 405] width 553 height 146
click at [949, 339] on p "Security education needs to be prioritized within organizations. It should be c…" at bounding box center [1220, 405] width 553 height 146
drag, startPoint x: 948, startPoint y: 339, endPoint x: 1013, endPoint y: 457, distance: 135.2
click at [1013, 457] on p "Security education needs to be prioritized within organizations. It should be c…" at bounding box center [1220, 405] width 553 height 146
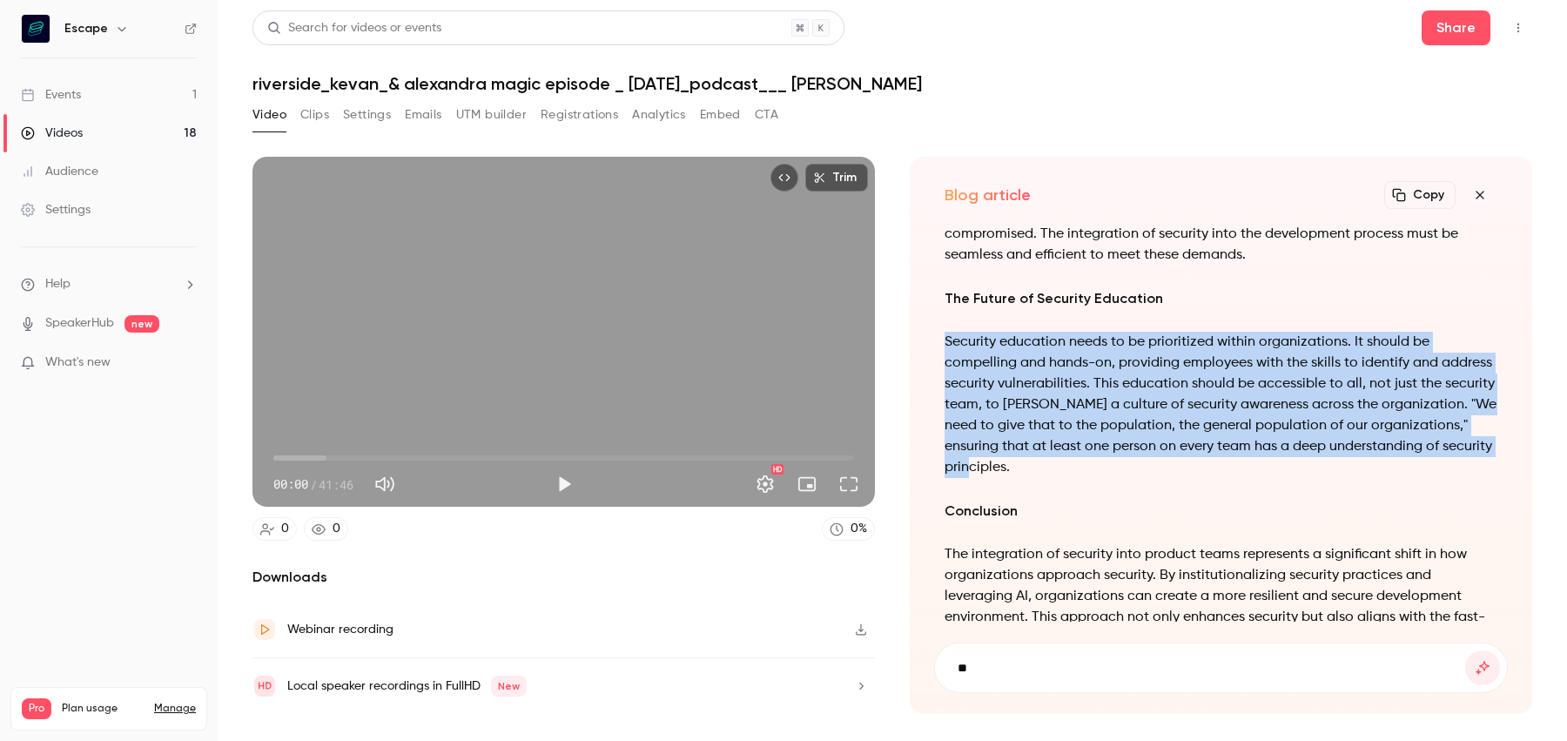
drag, startPoint x: 1035, startPoint y: 462, endPoint x: 945, endPoint y: 338, distance: 153.4
click at [945, 338] on p "Security education needs to be prioritized within organizations. It should be c…" at bounding box center [1220, 405] width 553 height 146
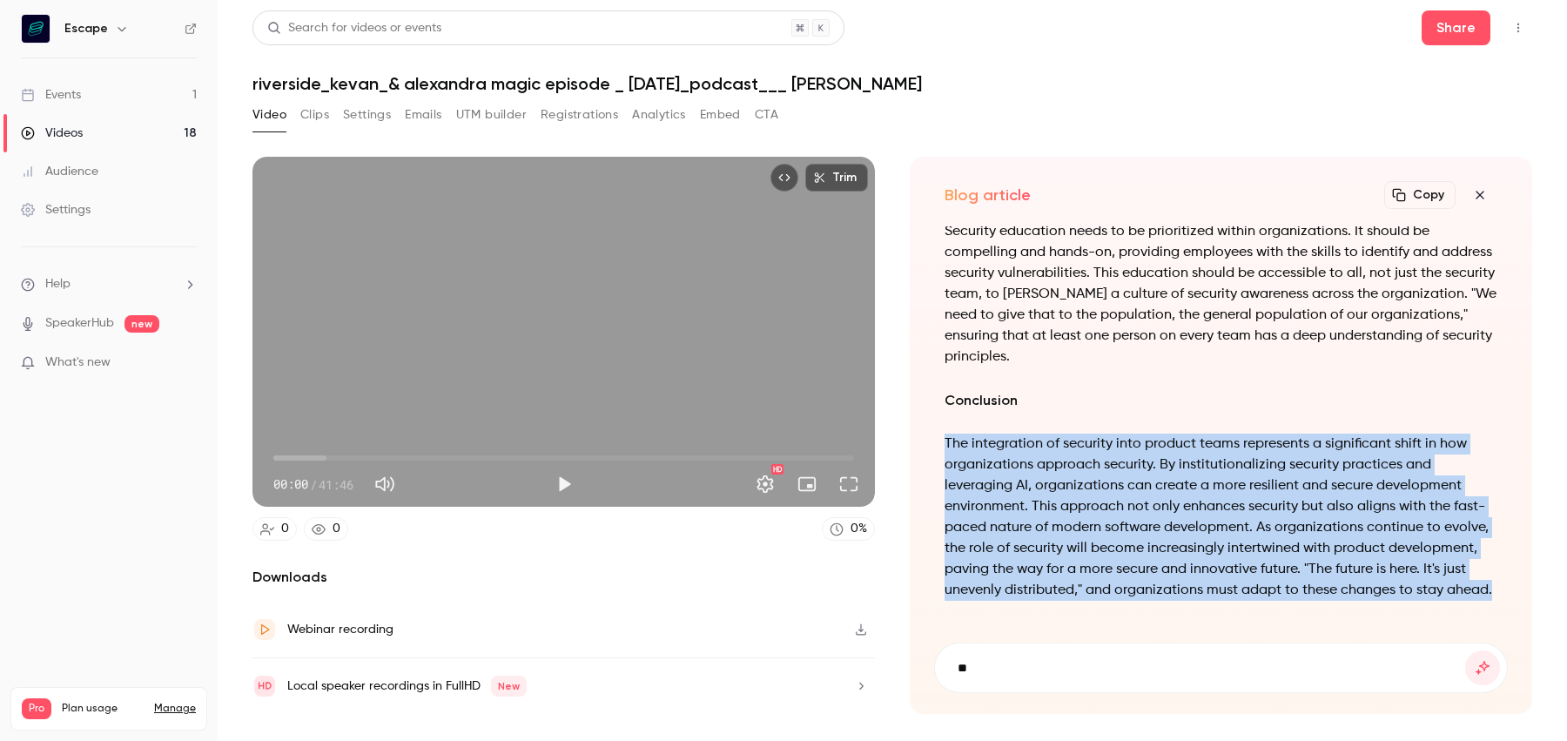
drag, startPoint x: 944, startPoint y: 443, endPoint x: 951, endPoint y: 613, distance: 169.9
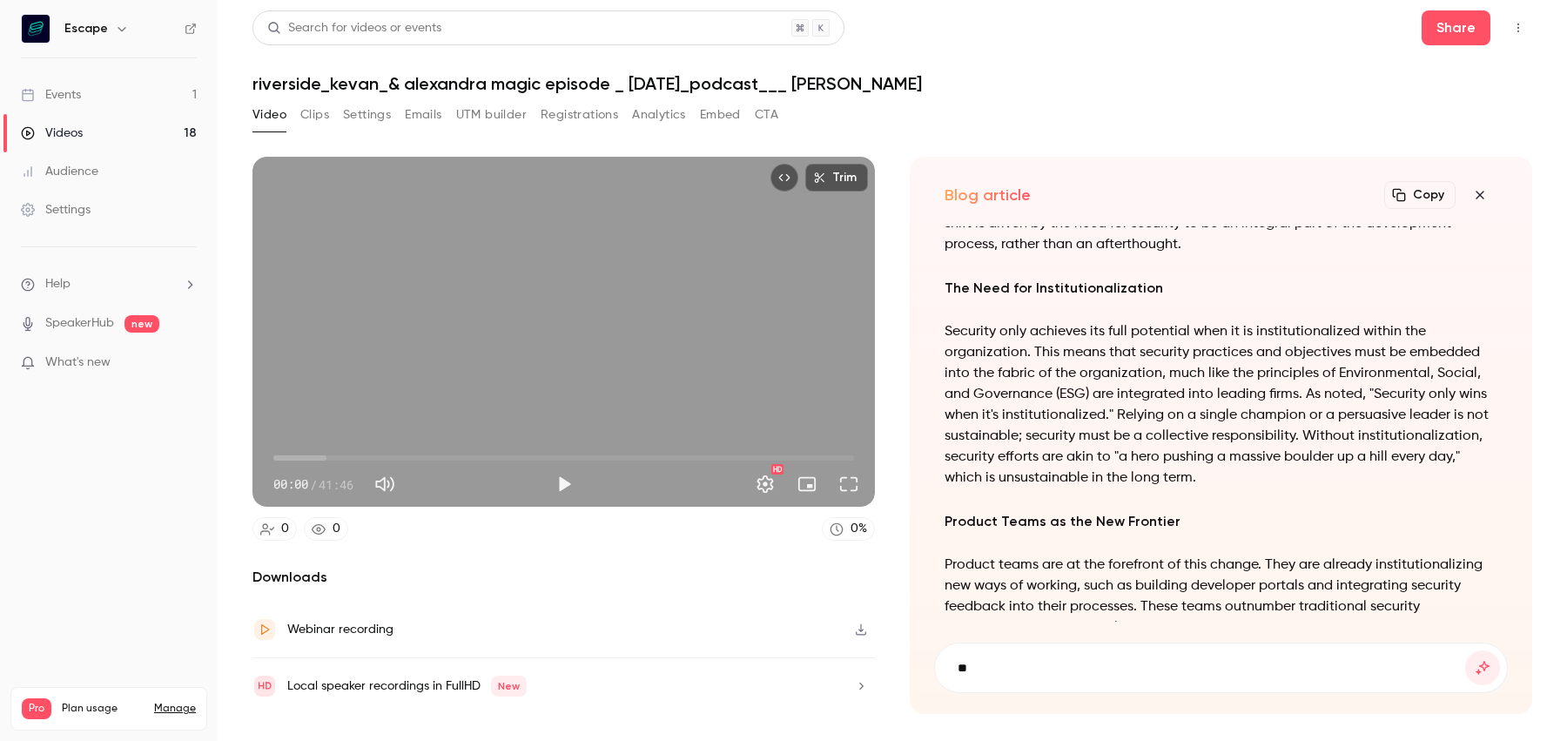
scroll to position [-1008, 0]
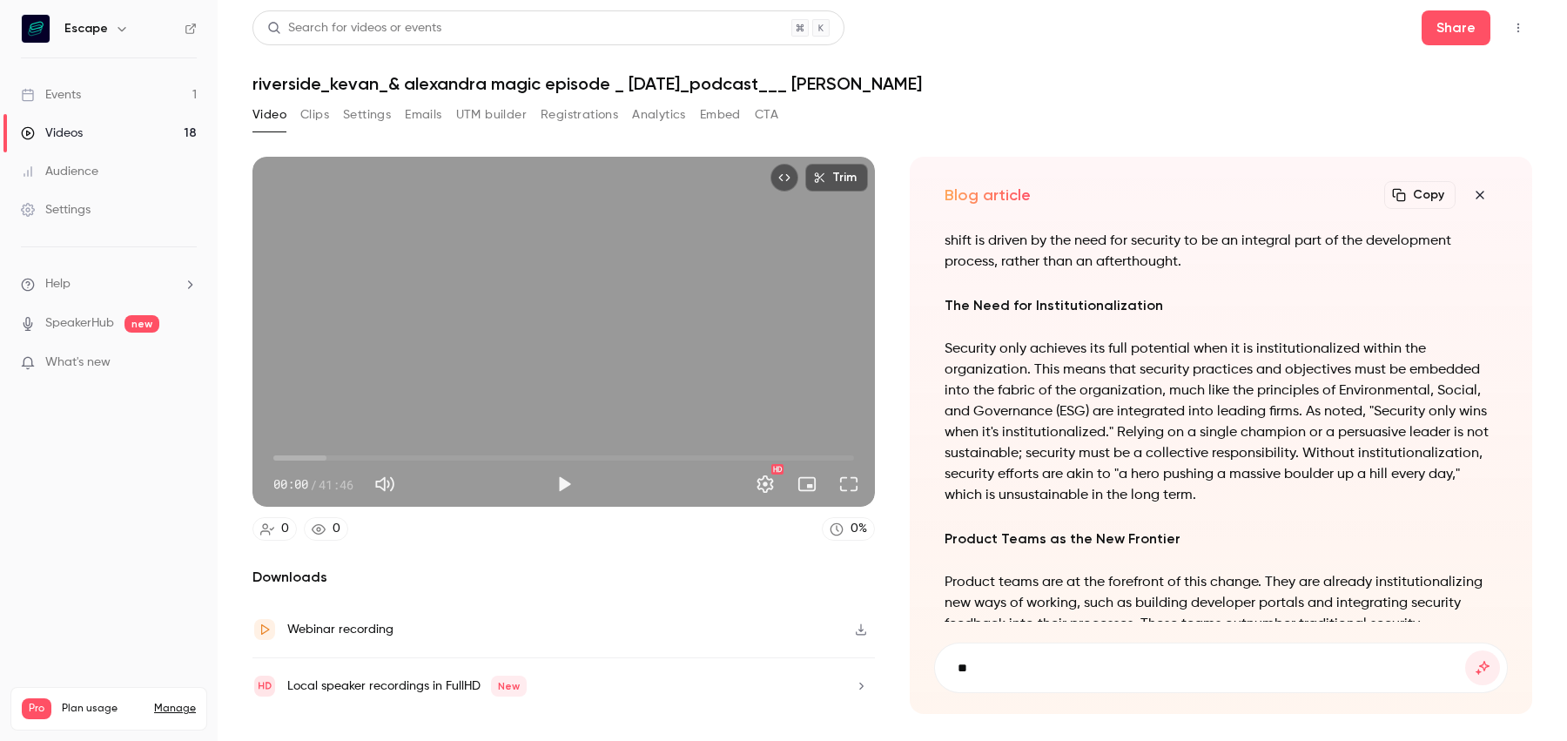
click at [1011, 297] on h3 "The Need for Institutionalization" at bounding box center [1220, 305] width 553 height 24
click at [1026, 653] on form "**" at bounding box center [1221, 667] width 572 height 49
click at [1034, 667] on input "**" at bounding box center [1210, 667] width 509 height 19
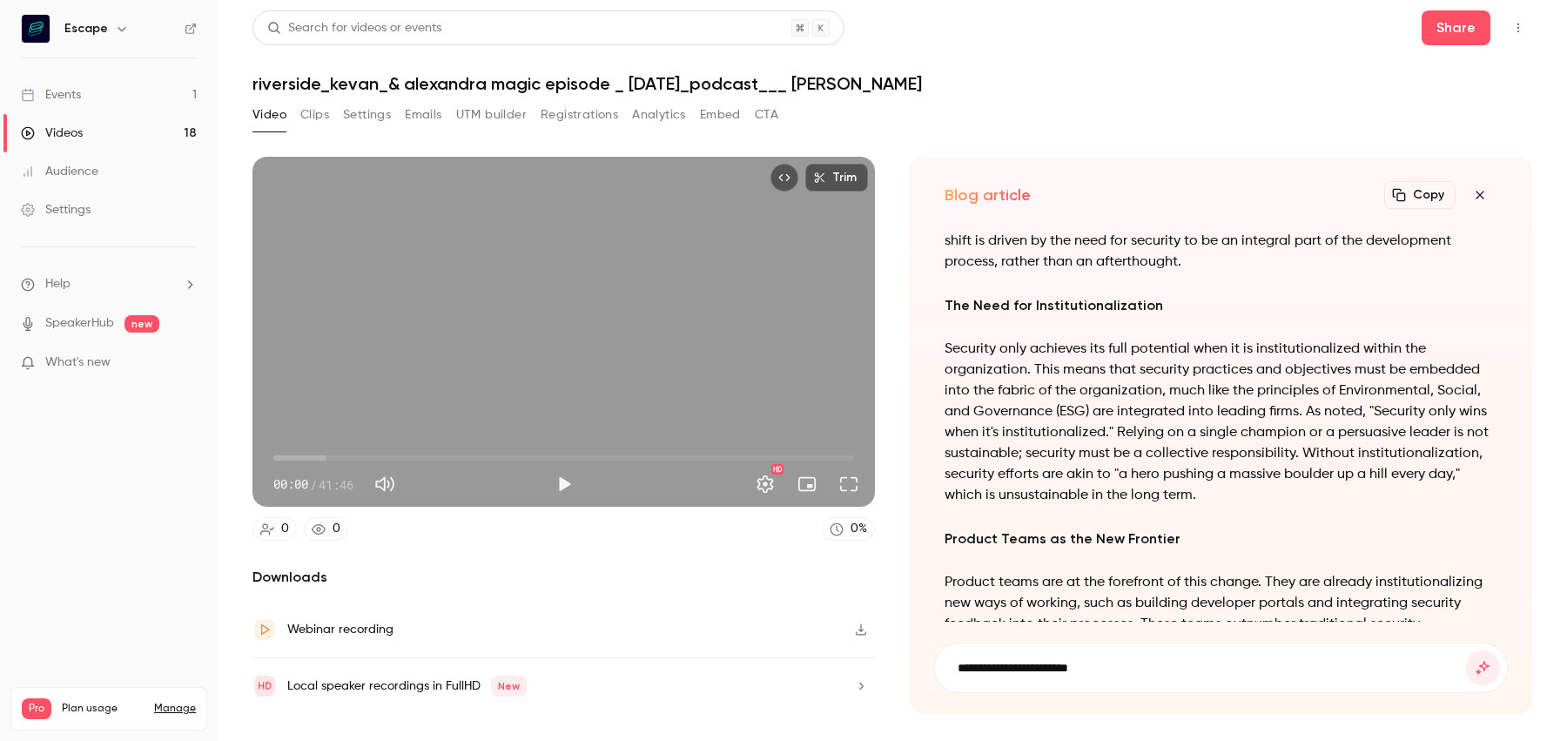
paste input "**********"
type input "**********"
click at [1466, 650] on button "submit" at bounding box center [1483, 667] width 35 height 35
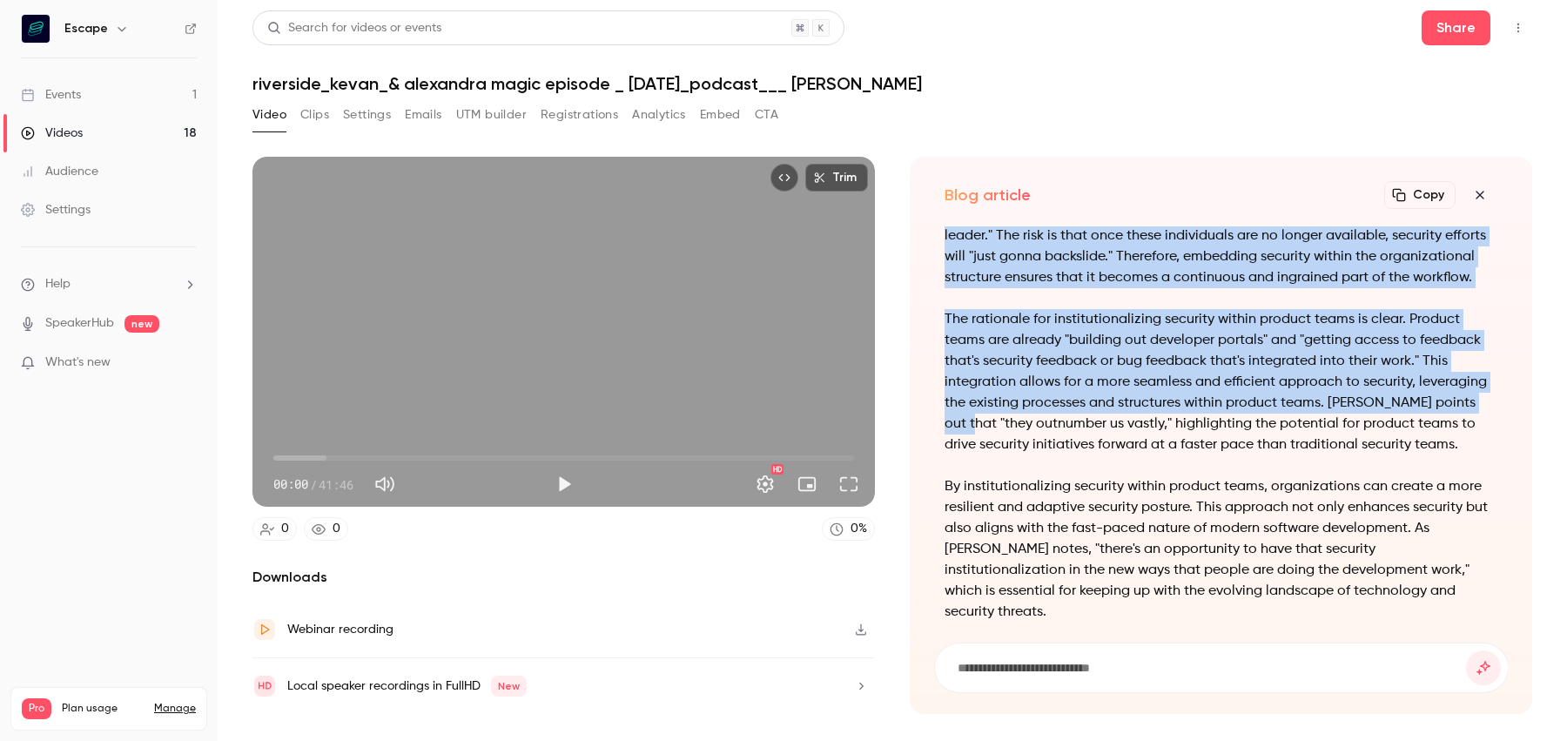
scroll to position [-252, 0]
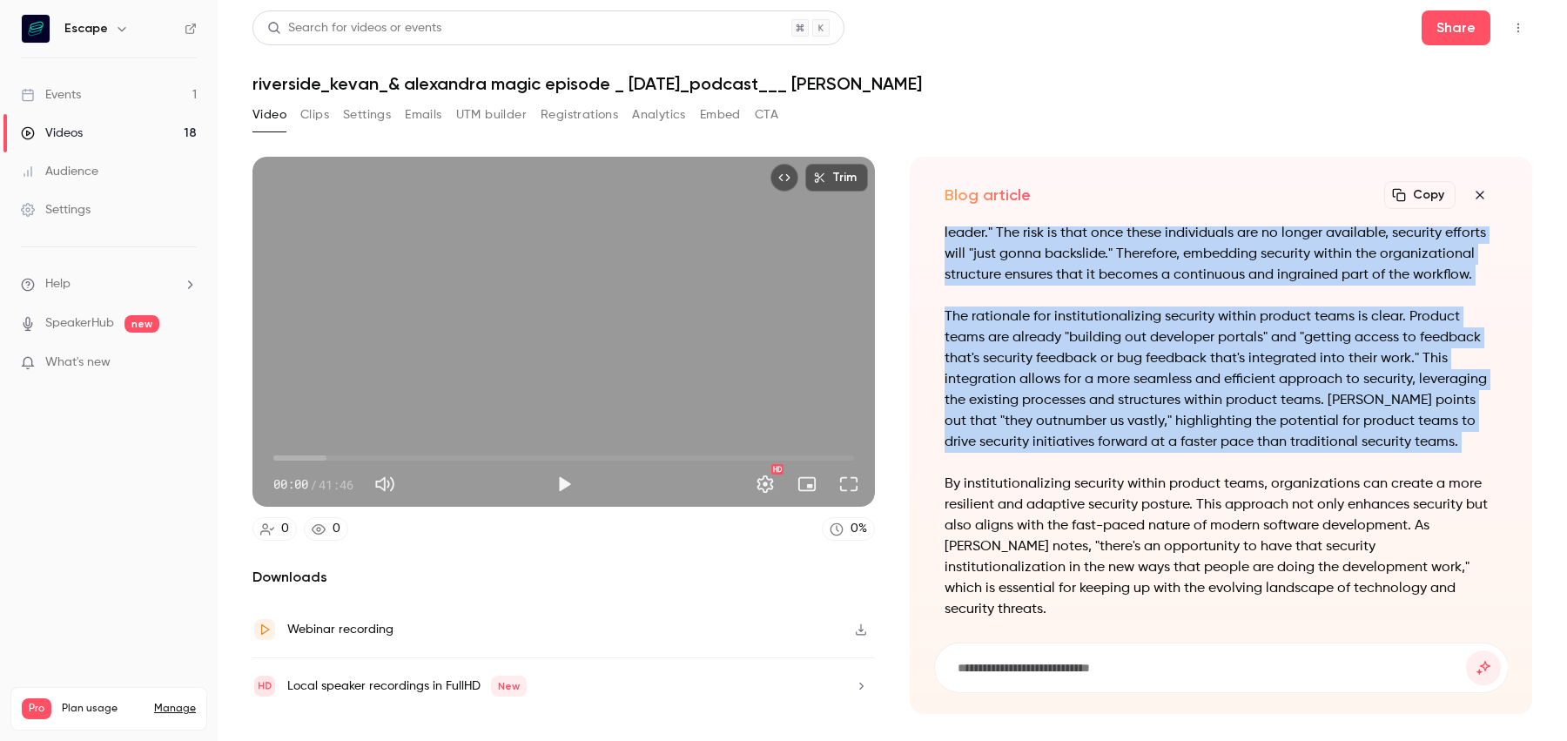
drag, startPoint x: 948, startPoint y: 308, endPoint x: 967, endPoint y: 476, distance: 169.1
click at [967, 476] on div "Institutionalizing Security in Product Teams: A Paradigm Shift The landscape of…" at bounding box center [1221, 325] width 554 height 1097
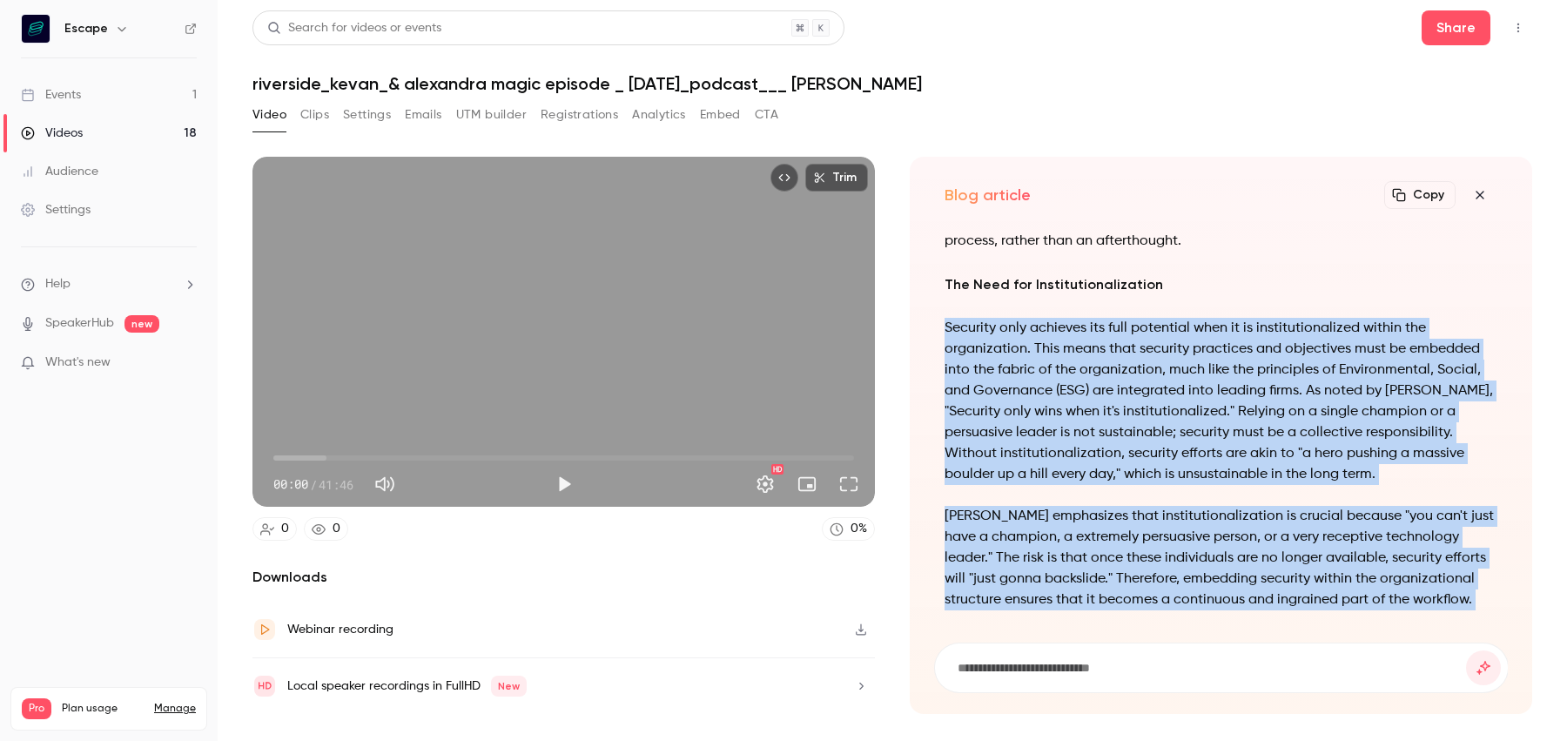
scroll to position [-641, 0]
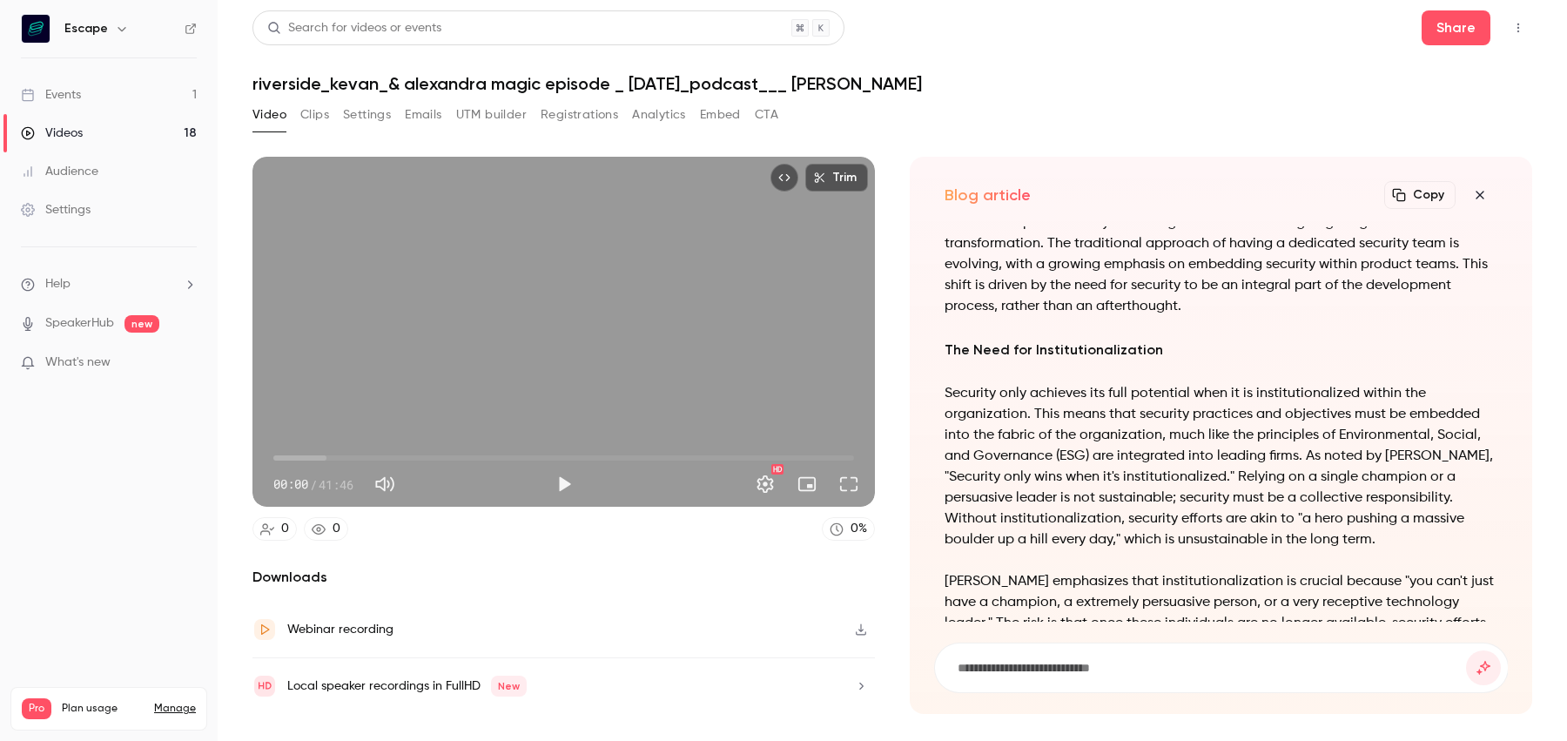
click at [1015, 673] on input at bounding box center [1211, 667] width 510 height 19
type input "*"
type input "**********"
click at [1466, 650] on button "submit" at bounding box center [1483, 667] width 35 height 35
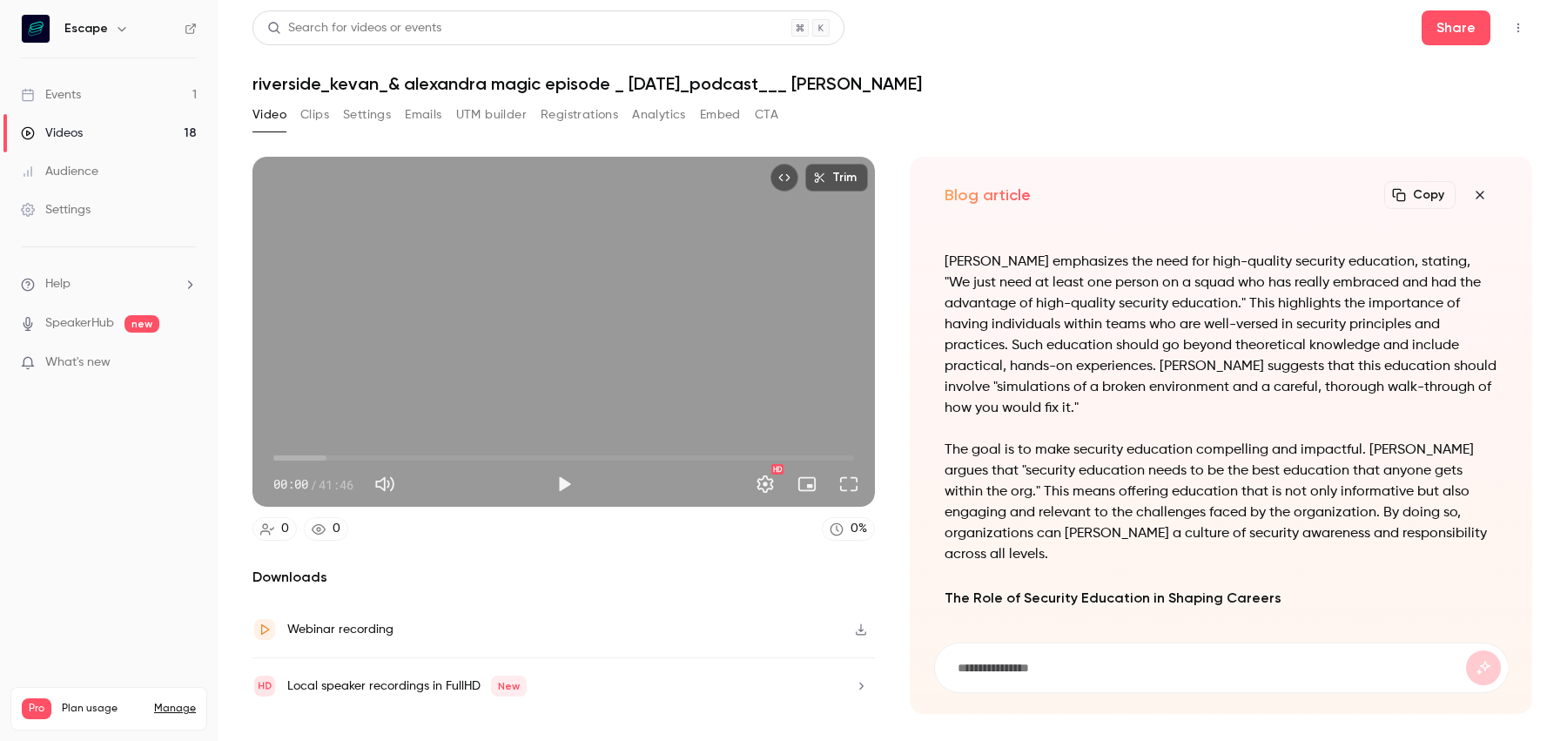
scroll to position [-96, 0]
click at [1431, 419] on p "[PERSON_NAME] emphasizes the need for high-quality security education, stating,…" at bounding box center [1221, 335] width 554 height 167
drag, startPoint x: 1390, startPoint y: 362, endPoint x: 1457, endPoint y: 480, distance: 135.3
click at [1457, 480] on p "The goal is to make security education compelling and impactful. [PERSON_NAME] …" at bounding box center [1221, 501] width 554 height 125
drag, startPoint x: 1428, startPoint y: 566, endPoint x: 1428, endPoint y: 486, distance: 79.2
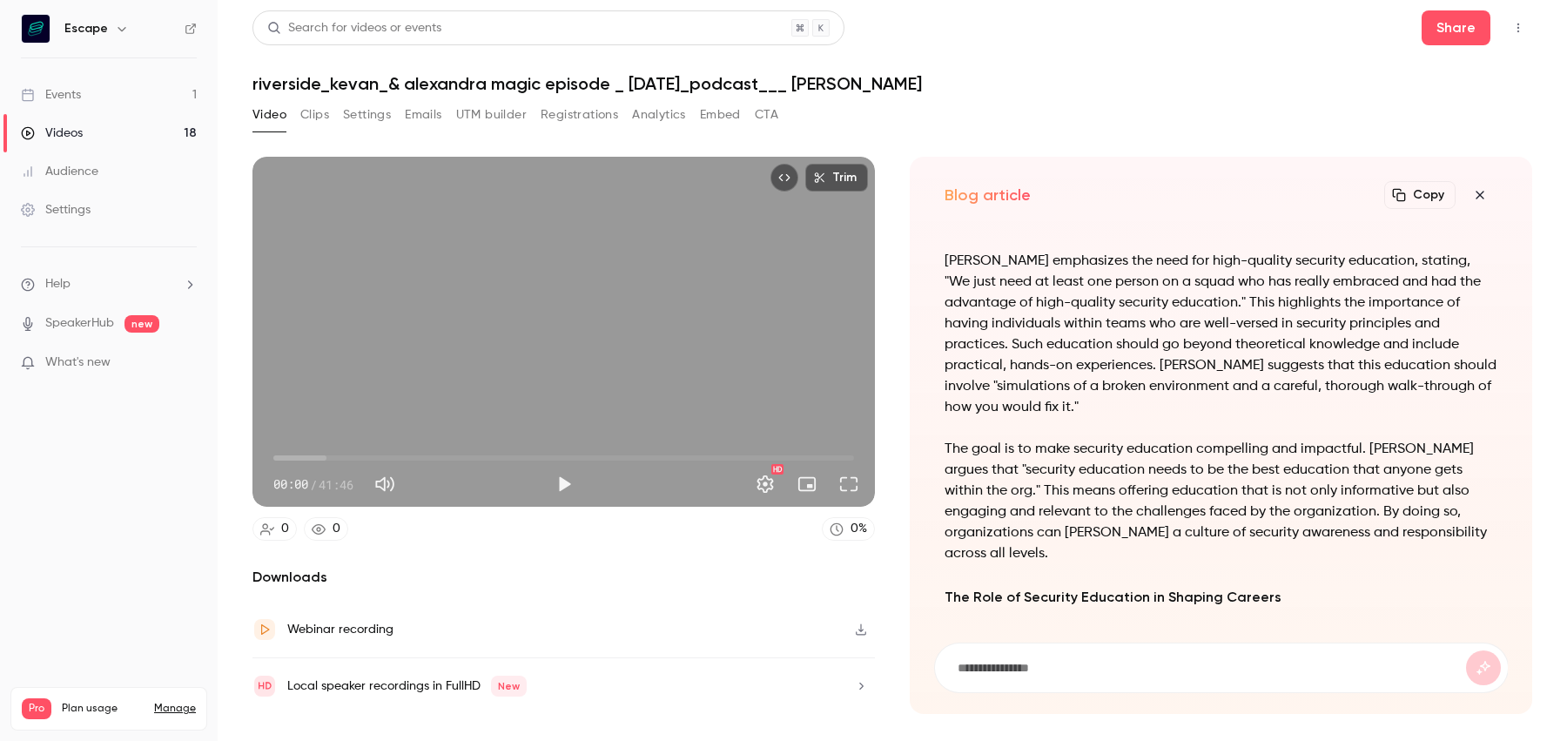
click at [1428, 488] on div "Elevating Security Education: A Strategic Imperative Security education within …" at bounding box center [1221, 543] width 554 height 1017
click at [1428, 488] on p "The goal is to make security education compelling and impactful. [PERSON_NAME] …" at bounding box center [1221, 501] width 554 height 125
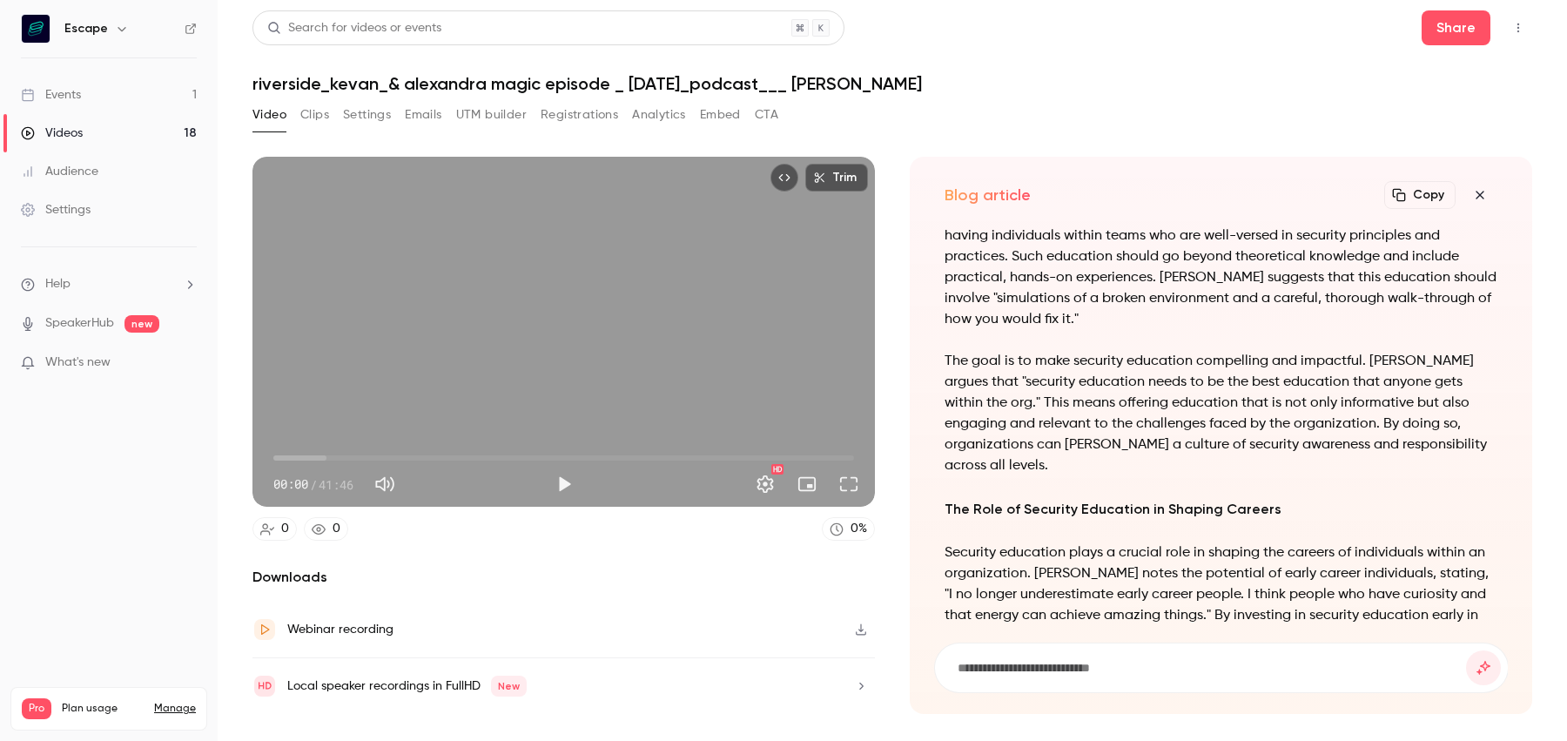
scroll to position [-448, 0]
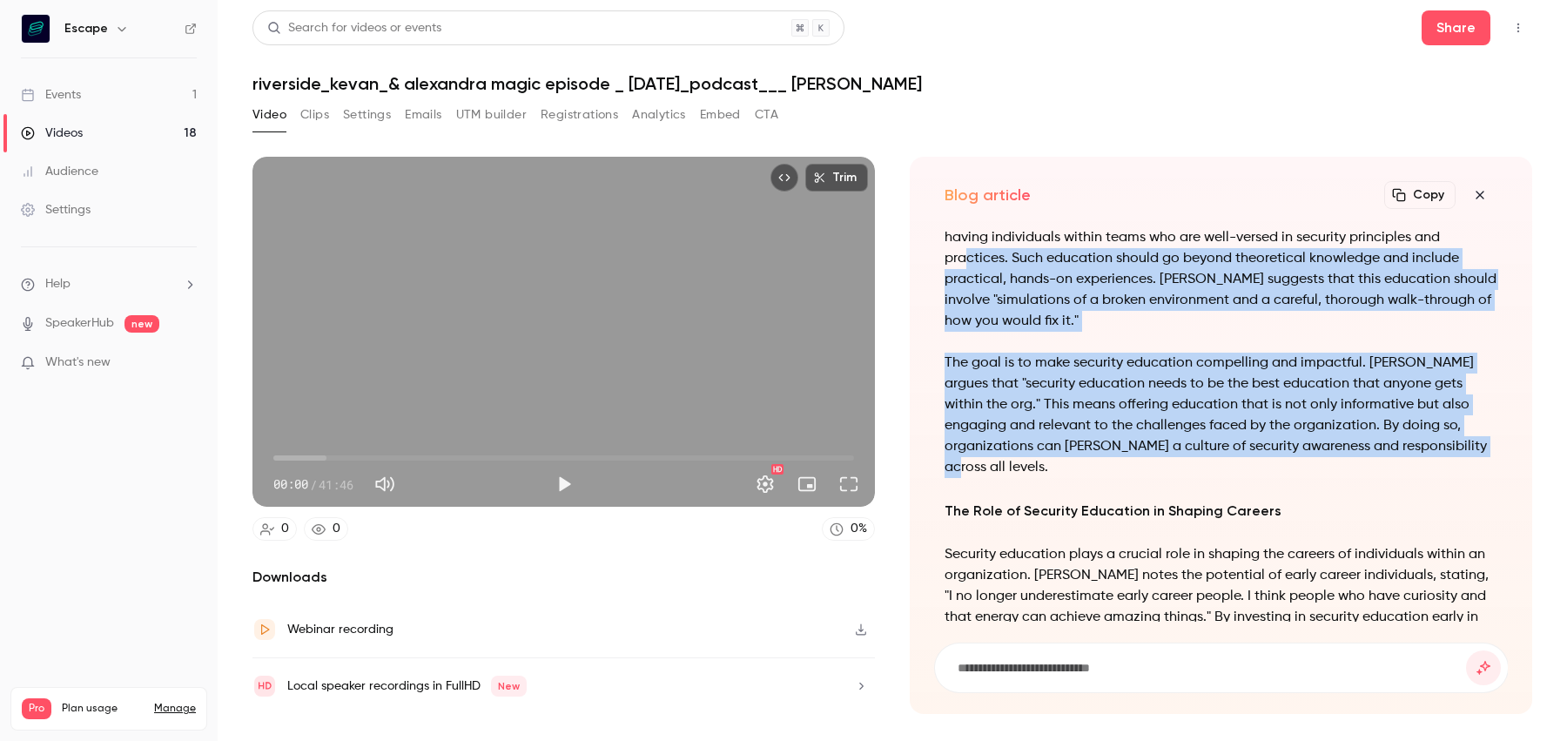
drag, startPoint x: 1387, startPoint y: 272, endPoint x: 1398, endPoint y: 471, distance: 198.7
click at [1398, 471] on div "Elevating Security Education: A Strategic Imperative Security education within …" at bounding box center [1221, 509] width 554 height 1121
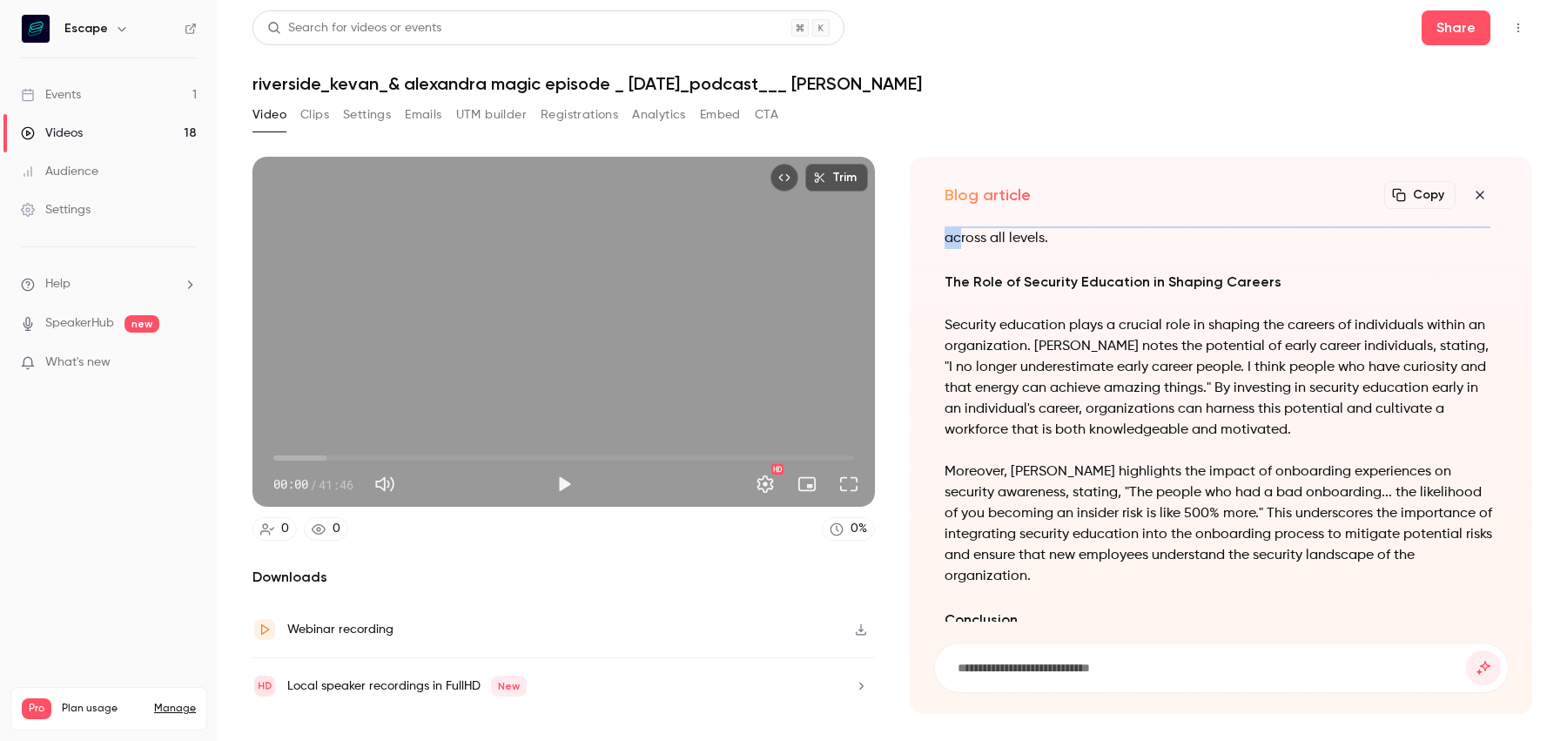
scroll to position [-218, 0]
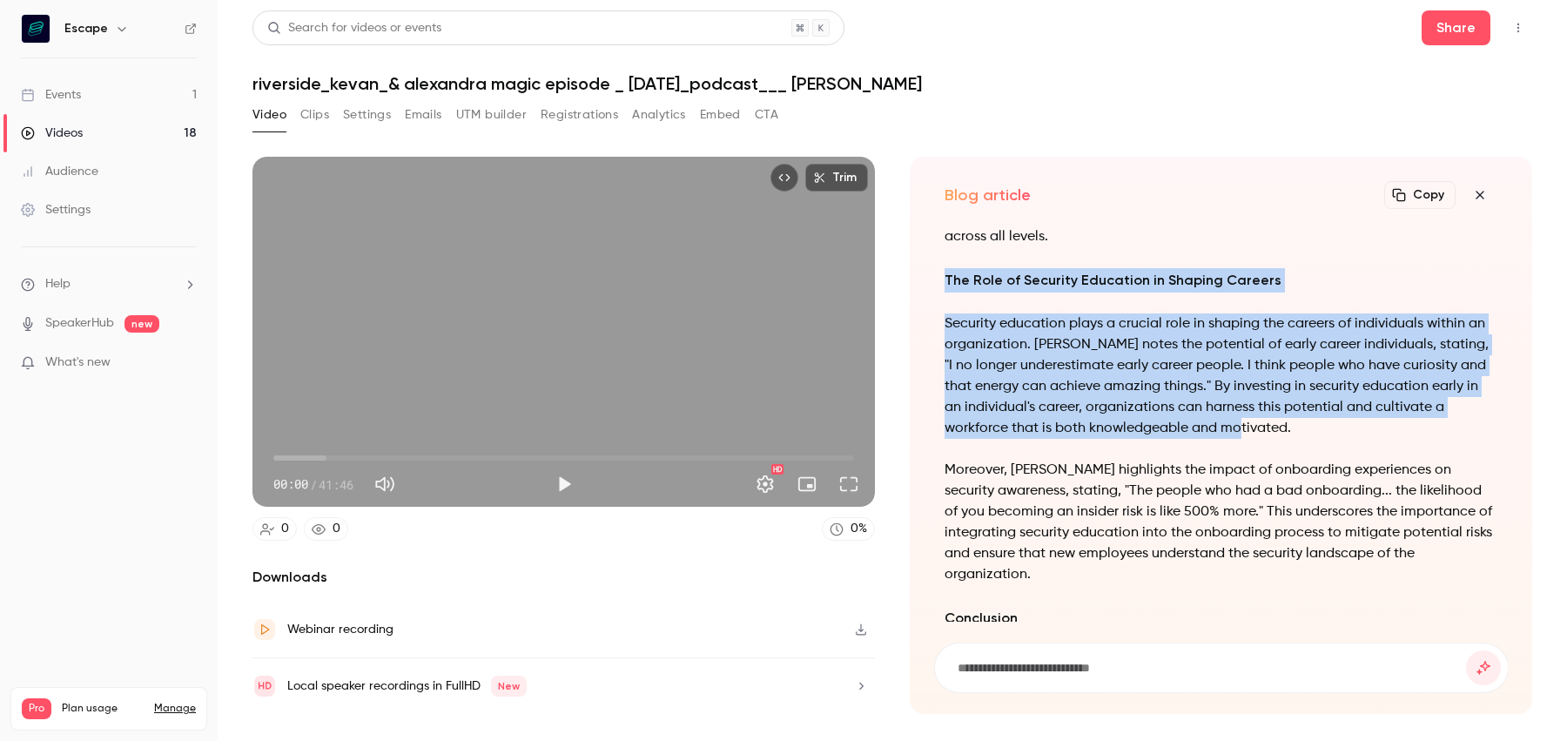
drag, startPoint x: 1149, startPoint y: 427, endPoint x: 1014, endPoint y: 261, distance: 214.1
click at [1014, 261] on div "Elevating Security Education: A Strategic Imperative Security education within …" at bounding box center [1221, 278] width 554 height 1121
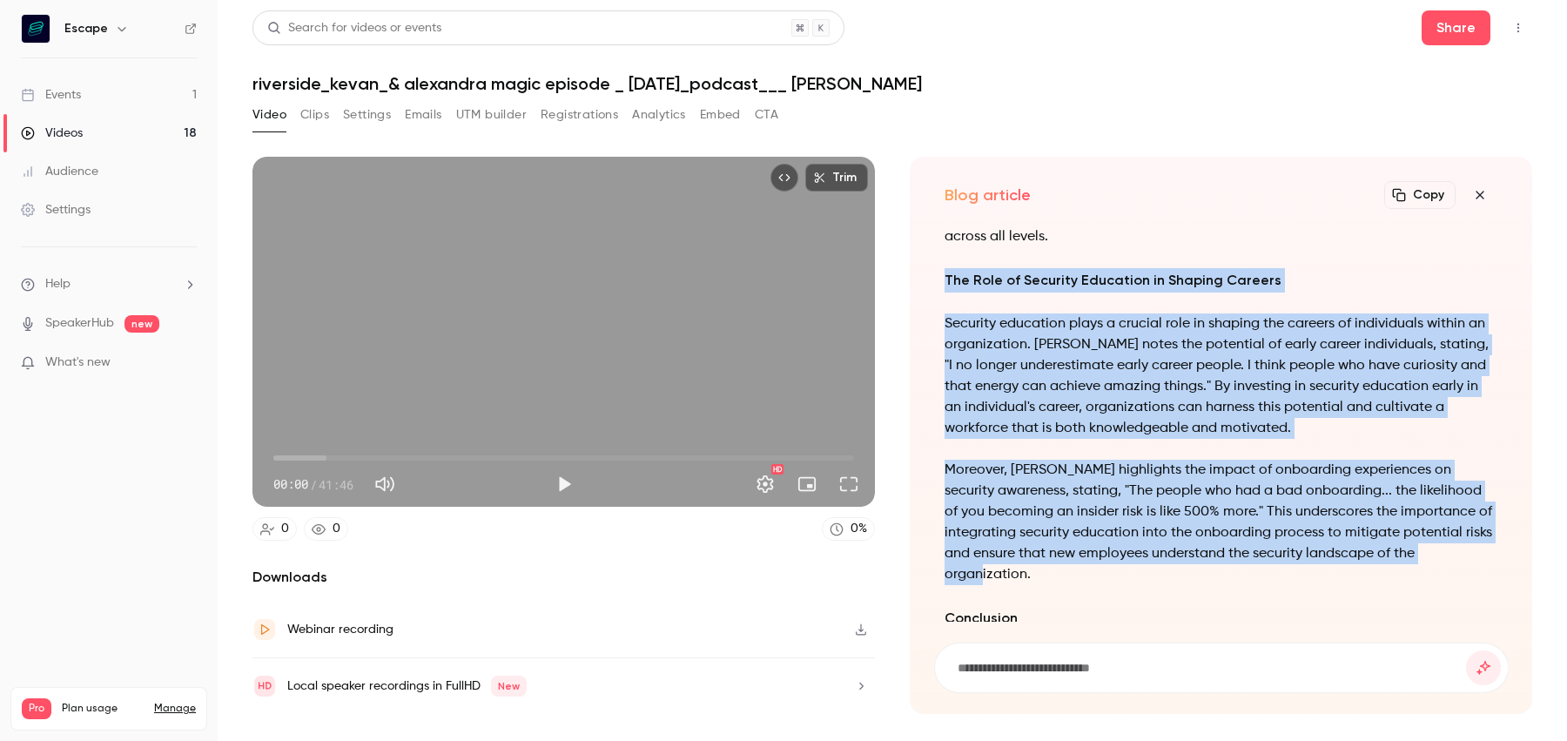
drag, startPoint x: 1050, startPoint y: 567, endPoint x: 942, endPoint y: 287, distance: 300.3
click at [942, 287] on div "Elevating Security Education: A Strategic Imperative Security education within …" at bounding box center [1221, 423] width 574 height 395
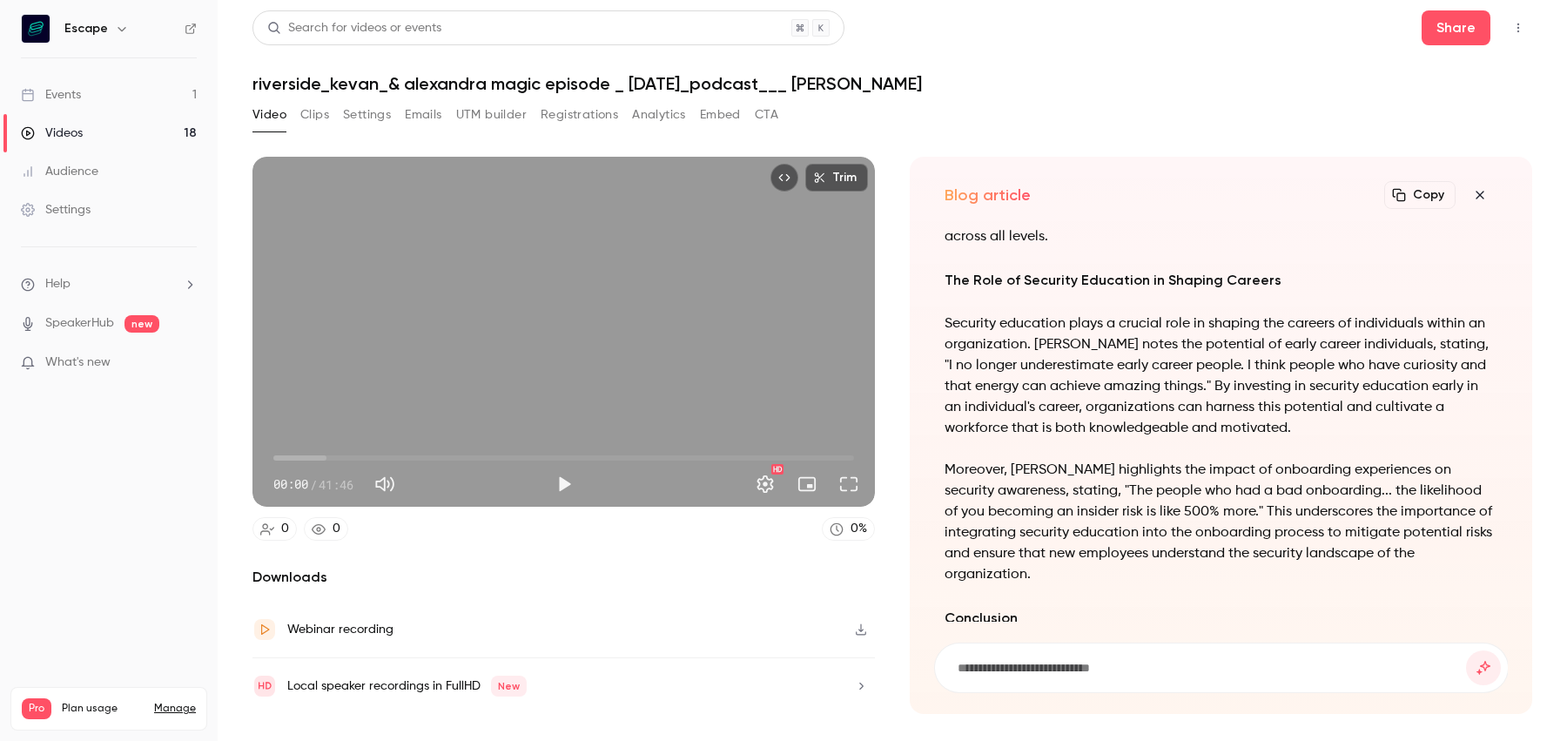
click at [1145, 666] on input at bounding box center [1211, 667] width 510 height 19
paste input "**********"
type input "**********"
click at [1466, 650] on button "submit" at bounding box center [1483, 667] width 35 height 35
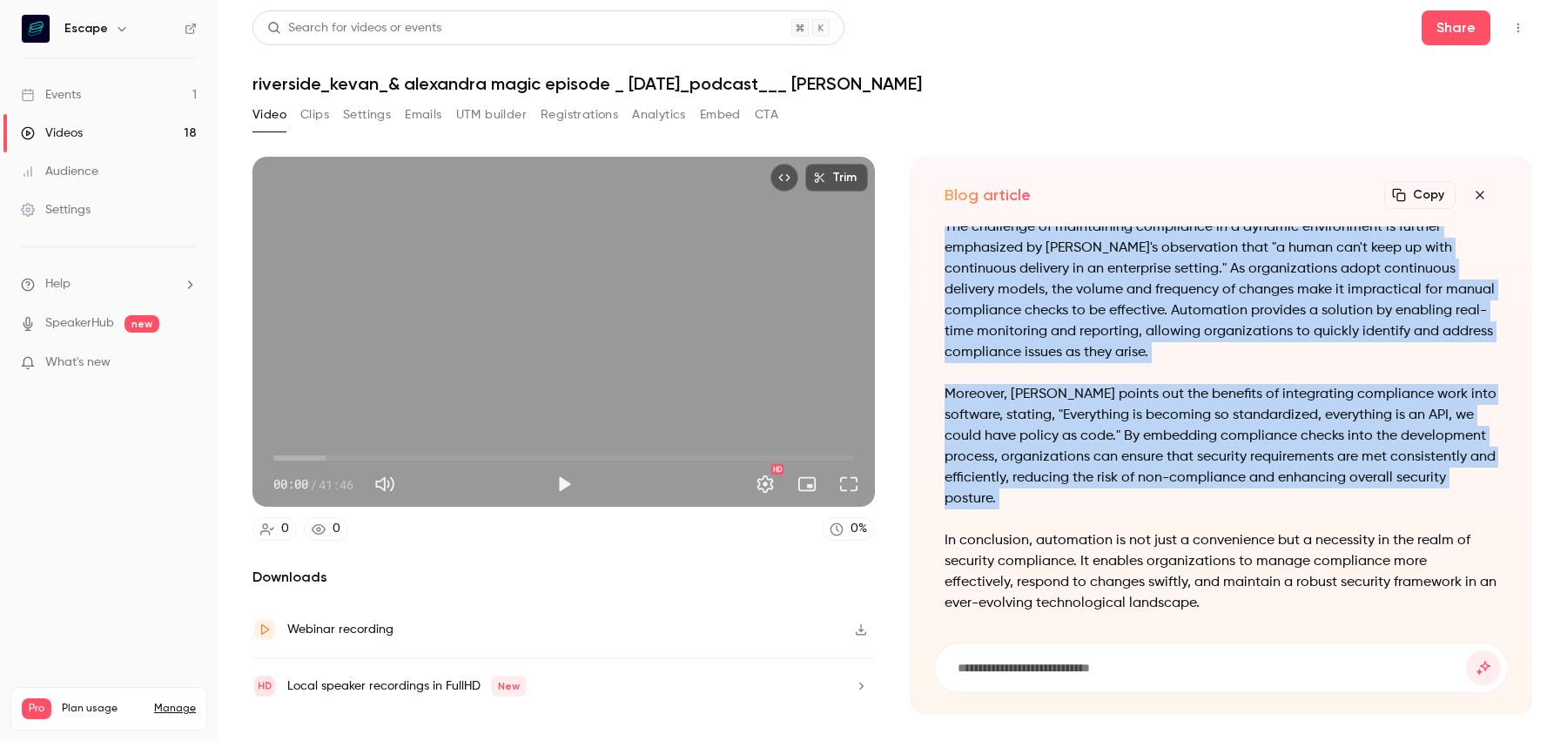
scroll to position [0, 0]
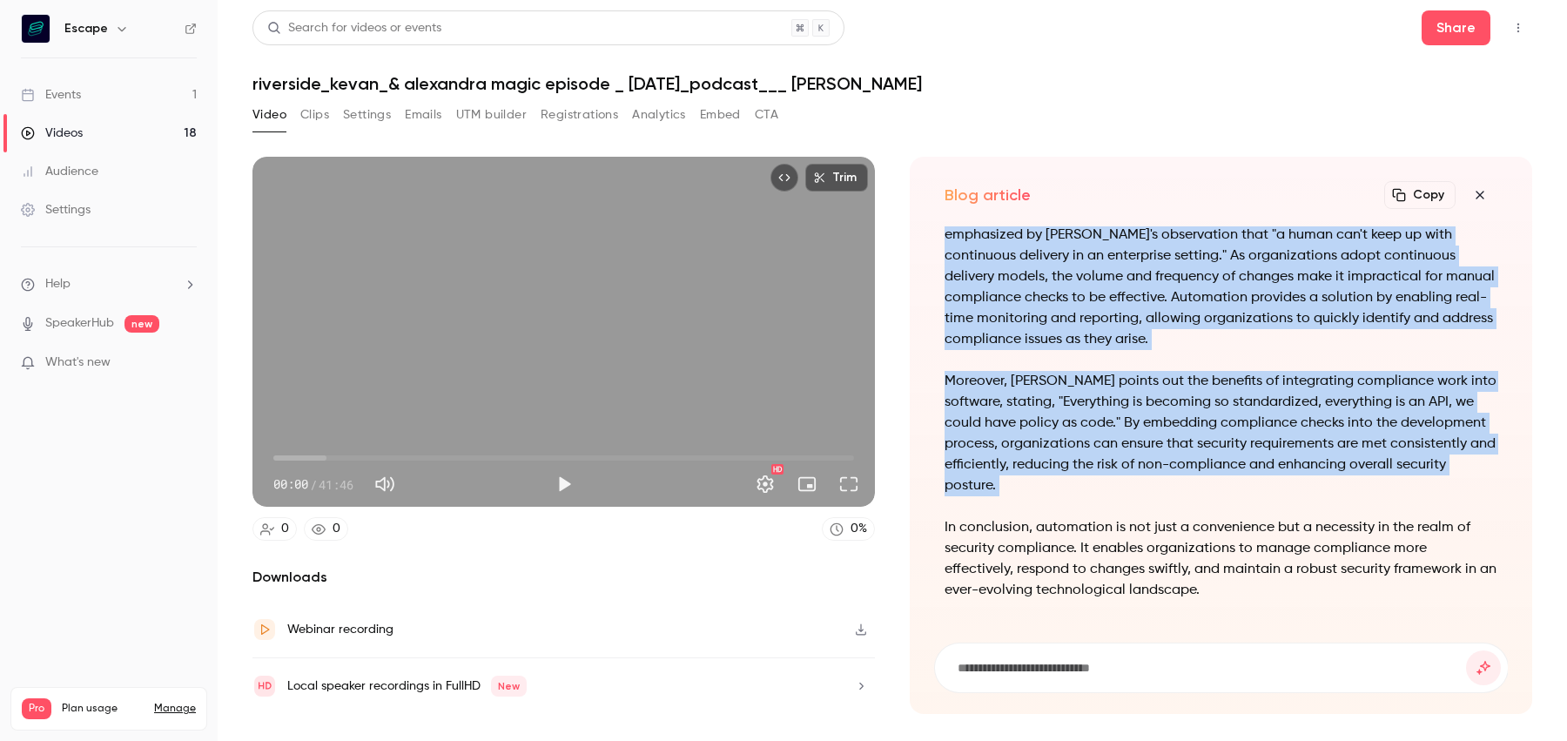
drag, startPoint x: 938, startPoint y: 264, endPoint x: 996, endPoint y: 506, distance: 248.9
click at [996, 506] on div "The Need for Automation in Security Compliance Automation in security complianc…" at bounding box center [1221, 423] width 574 height 395
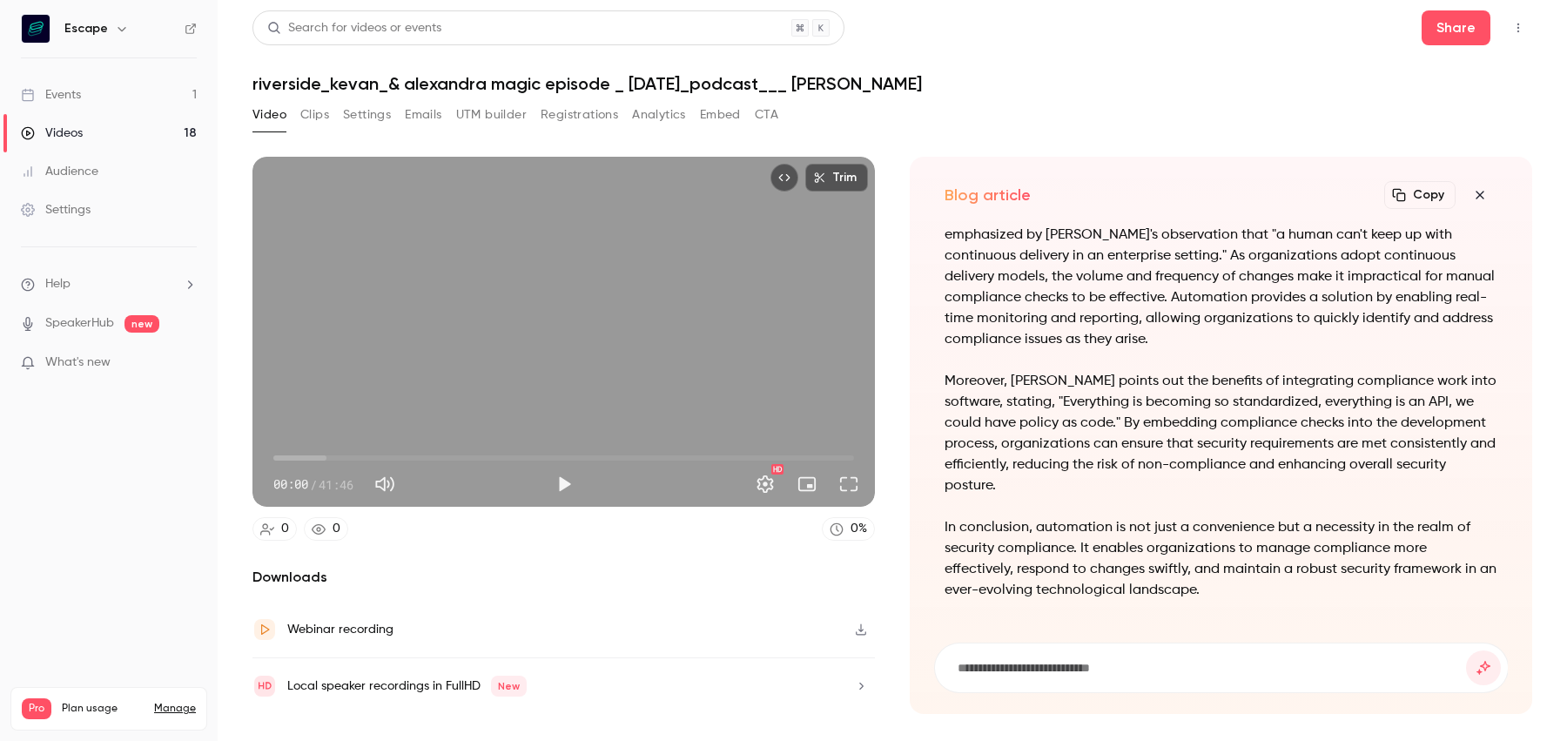
click at [1131, 661] on input at bounding box center [1211, 667] width 510 height 19
type input "**********"
click at [1466, 650] on button "submit" at bounding box center [1483, 667] width 35 height 35
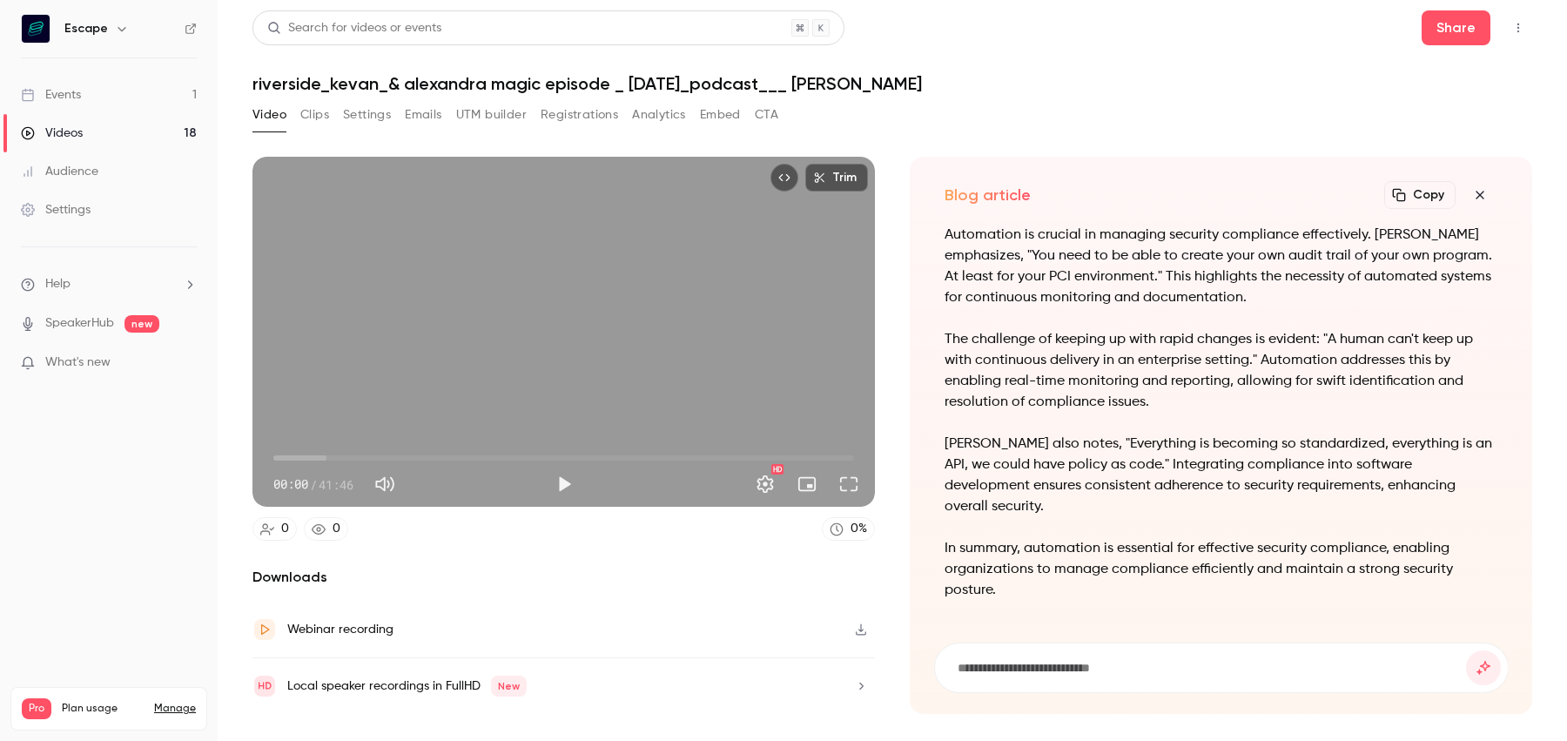
scroll to position [-26, 0]
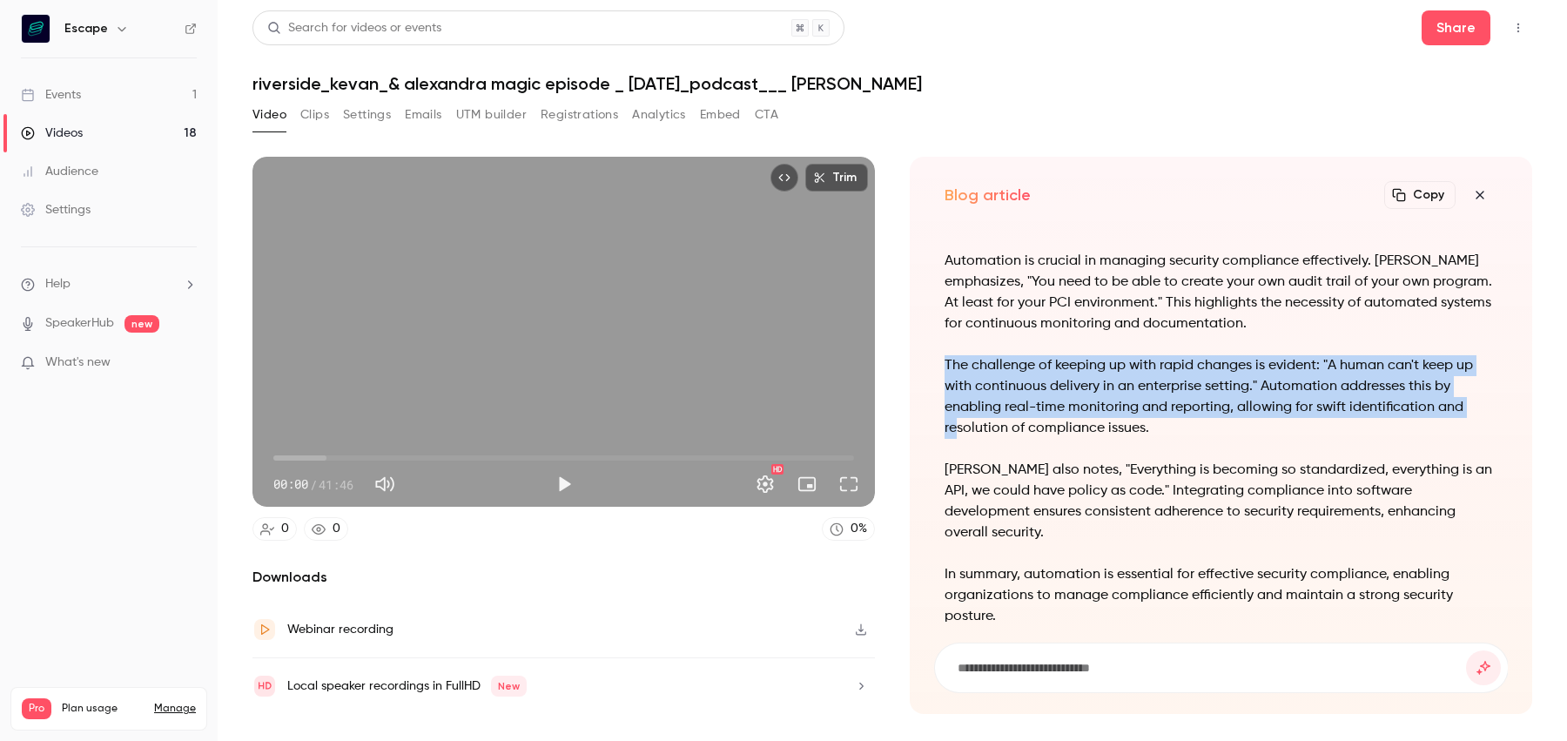
drag, startPoint x: 936, startPoint y: 379, endPoint x: 957, endPoint y: 455, distance: 78.8
click at [957, 455] on div "Embracing Automation in Security Compliance Automation is crucial in managing s…" at bounding box center [1221, 423] width 574 height 395
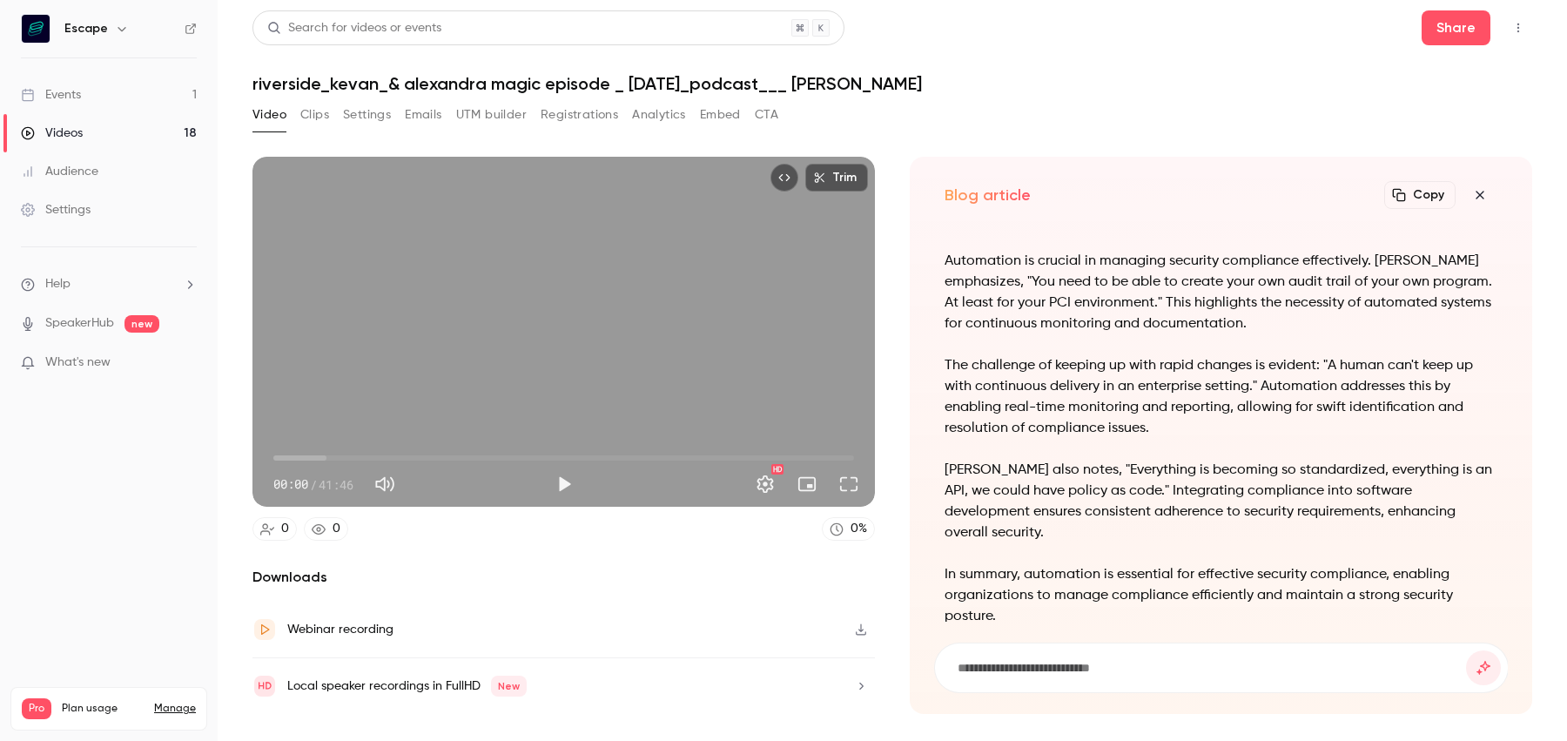
drag, startPoint x: 948, startPoint y: 506, endPoint x: 948, endPoint y: 528, distance: 22.6
click at [948, 528] on p "[PERSON_NAME] also notes, "Everything is becoming so standardized, everything i…" at bounding box center [1221, 502] width 554 height 84
